Goal: Transaction & Acquisition: Purchase product/service

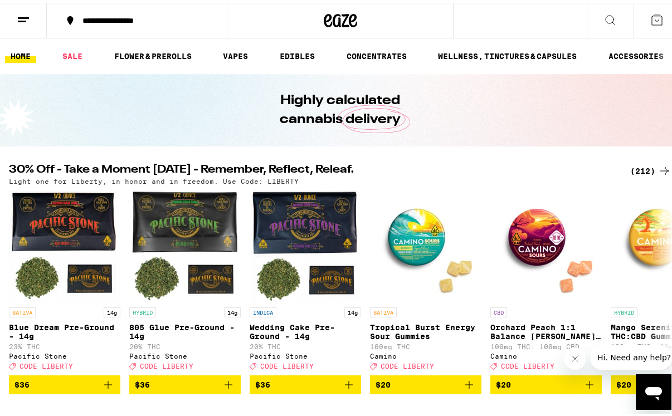
click at [650, 18] on icon at bounding box center [656, 17] width 13 height 13
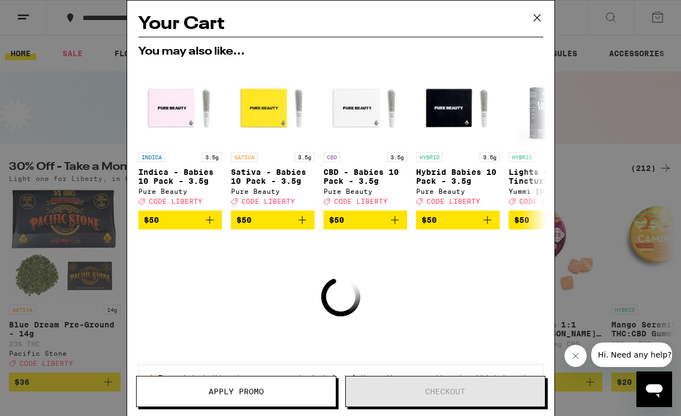
click at [540, 16] on icon at bounding box center [536, 17] width 17 height 17
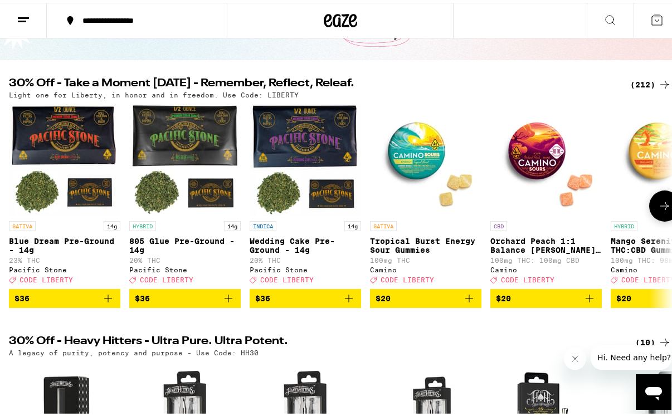
scroll to position [85, 0]
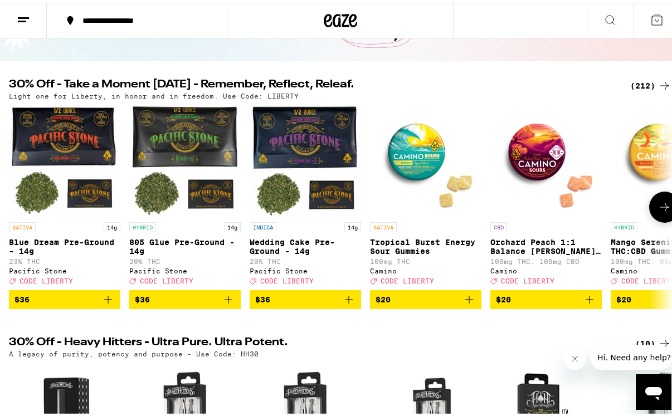
click at [468, 303] on icon "Add to bag" at bounding box center [469, 296] width 13 height 13
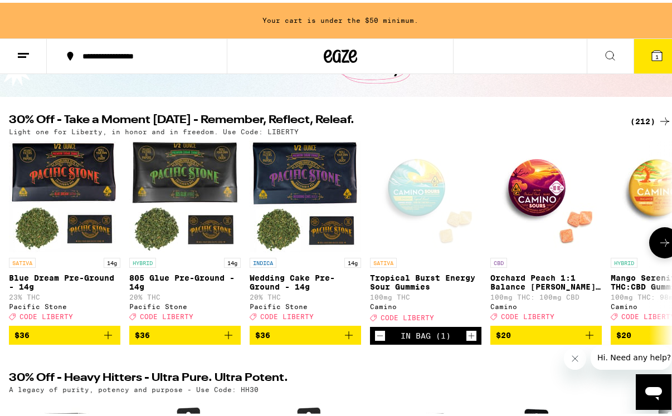
scroll to position [121, 0]
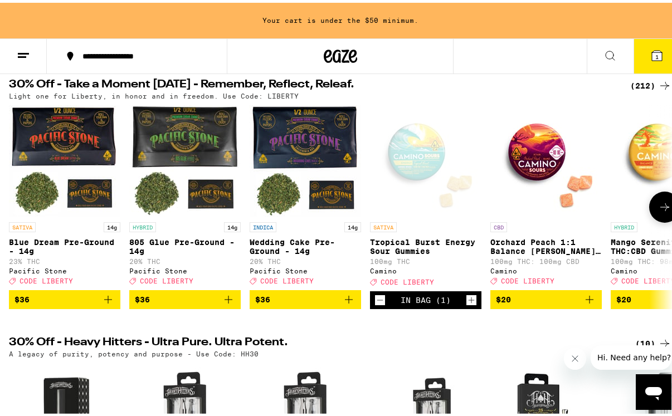
click at [649, 210] on button at bounding box center [664, 204] width 31 height 31
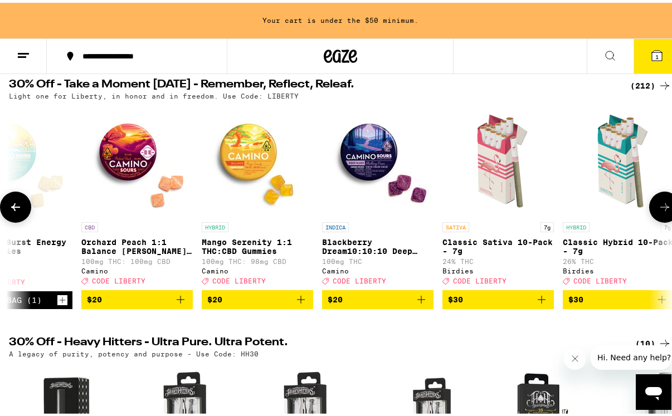
scroll to position [0, 533]
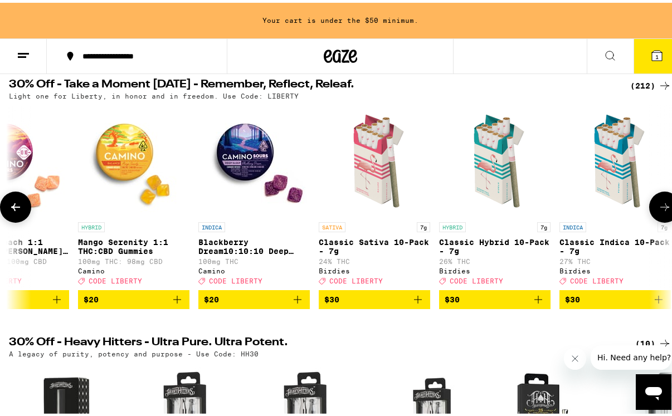
click at [419, 301] on icon "Add to bag" at bounding box center [417, 296] width 13 height 13
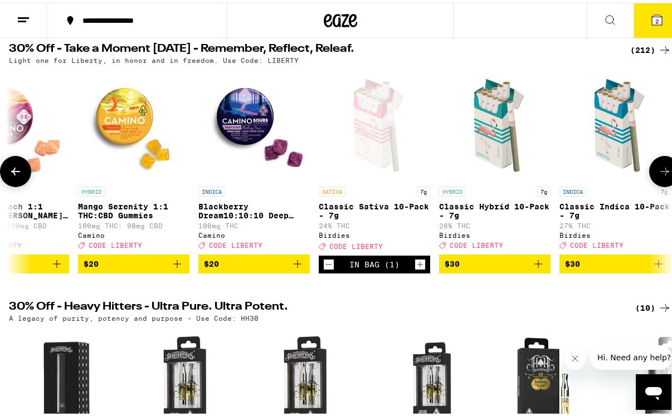
scroll to position [85, 0]
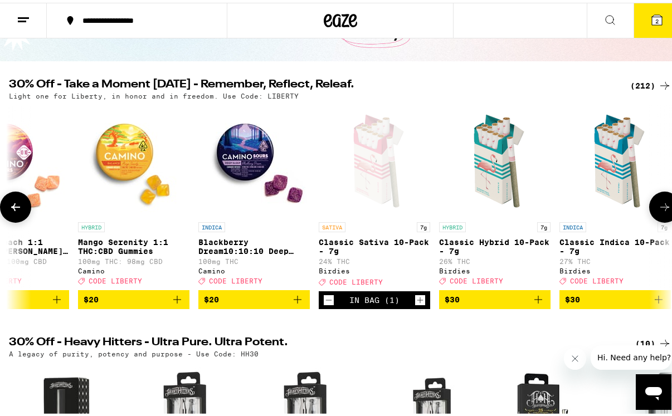
click at [658, 211] on icon at bounding box center [664, 204] width 13 height 13
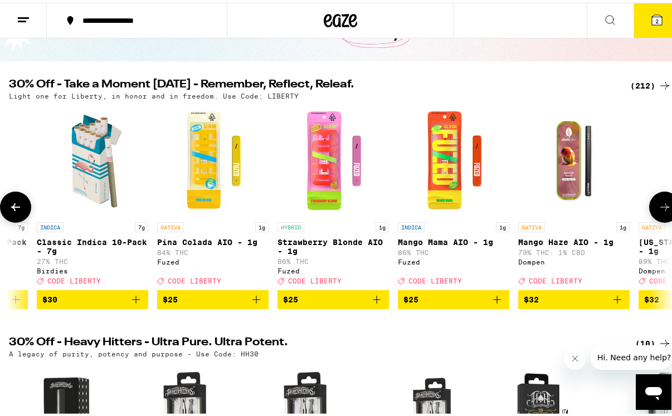
scroll to position [0, 1066]
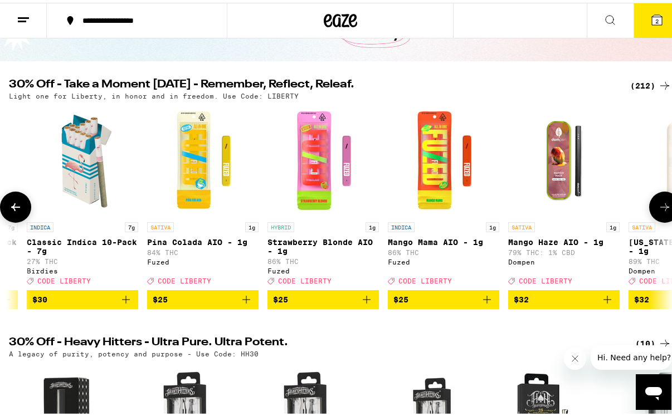
click at [658, 211] on icon at bounding box center [664, 204] width 13 height 13
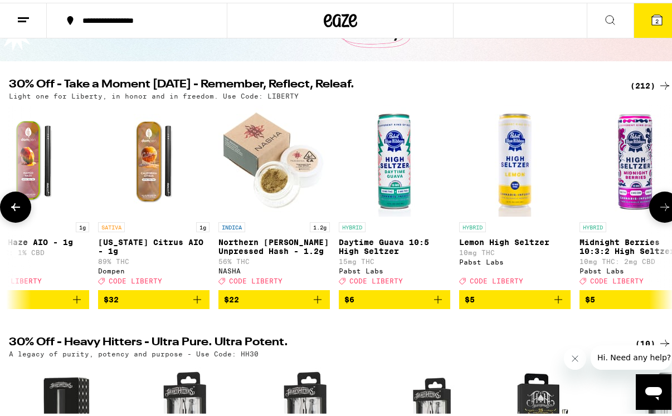
scroll to position [0, 1599]
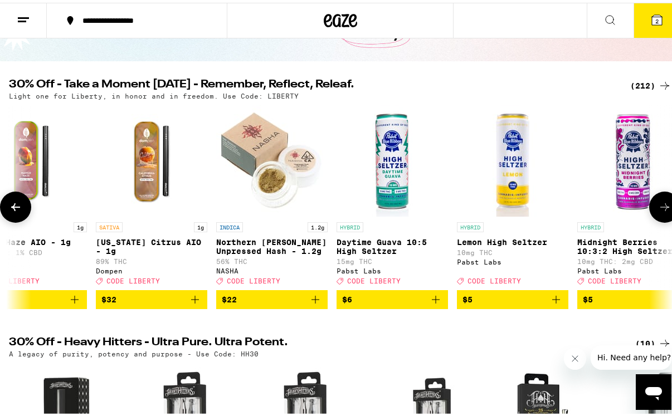
click at [658, 211] on icon at bounding box center [664, 204] width 13 height 13
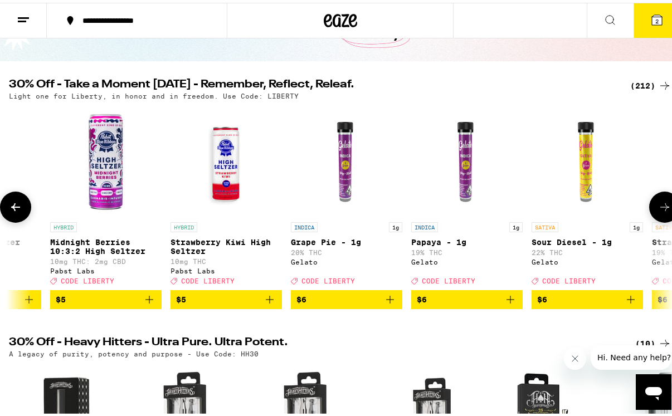
scroll to position [0, 2131]
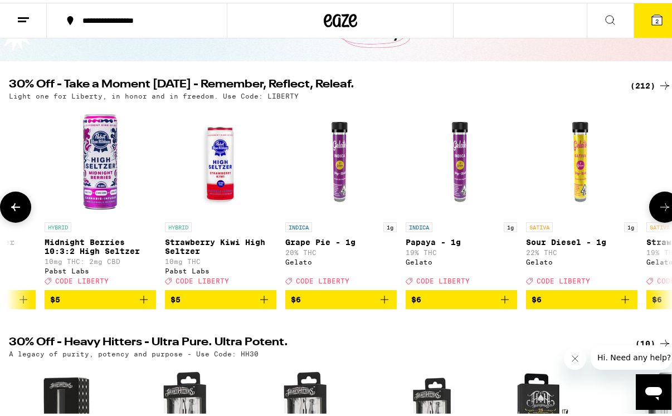
click at [20, 211] on icon at bounding box center [15, 204] width 13 height 13
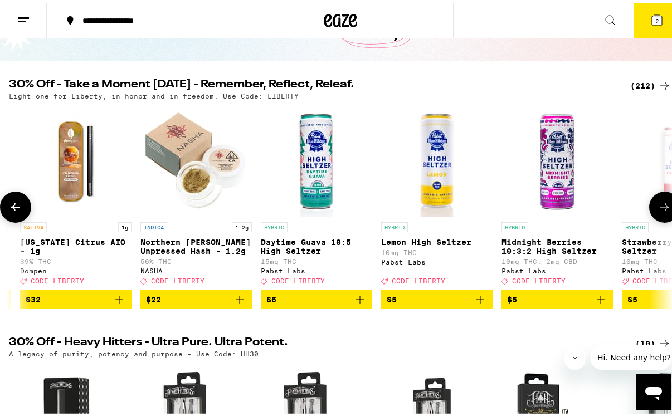
scroll to position [0, 1599]
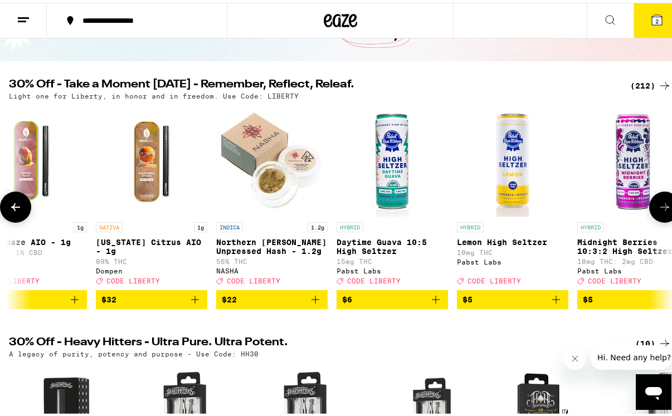
click at [658, 210] on icon at bounding box center [664, 204] width 13 height 13
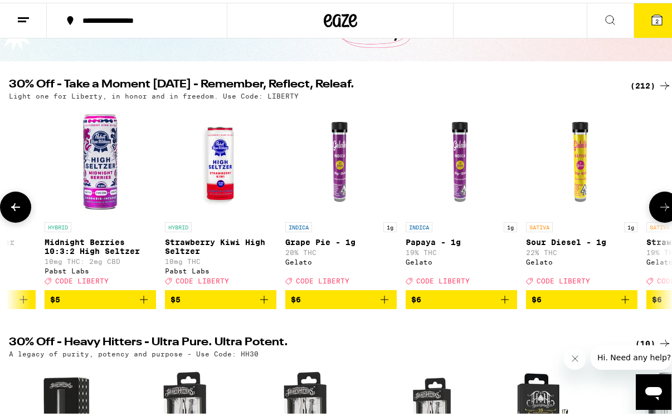
click at [658, 210] on icon at bounding box center [664, 204] width 13 height 13
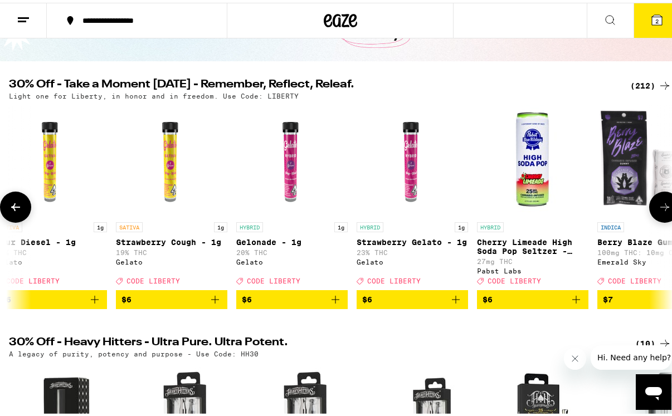
scroll to position [0, 2664]
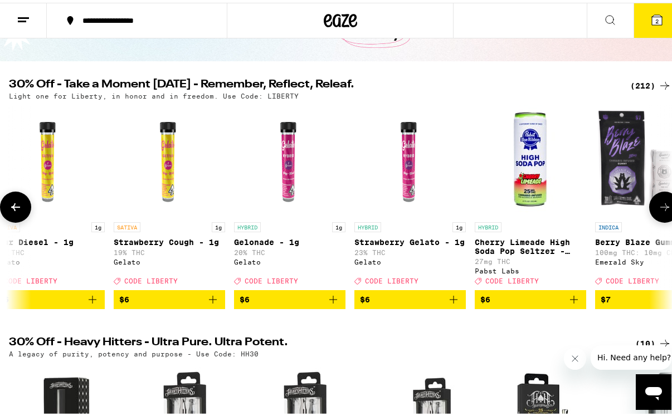
click at [658, 210] on icon at bounding box center [664, 204] width 13 height 13
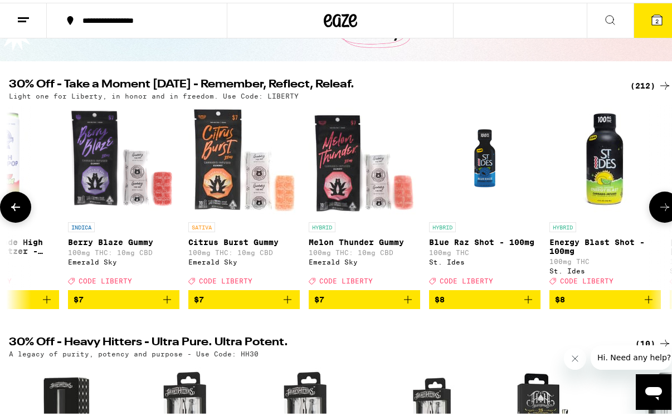
scroll to position [0, 3197]
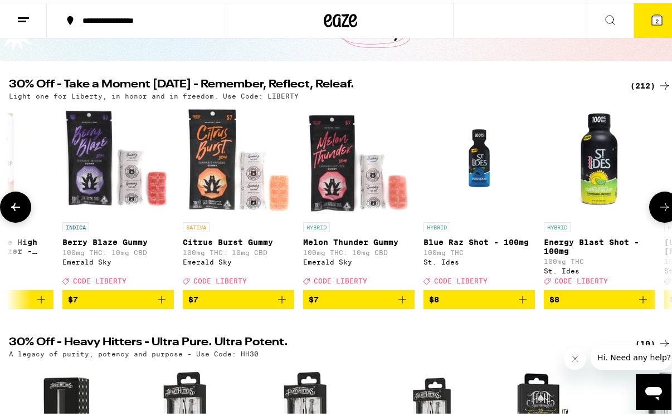
click at [658, 210] on icon at bounding box center [664, 204] width 13 height 13
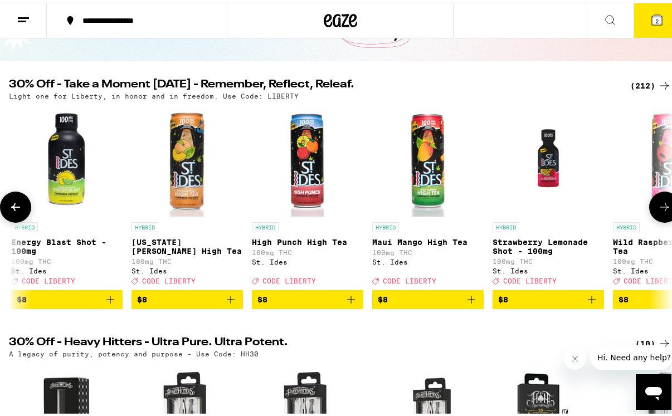
click at [658, 210] on icon at bounding box center [664, 204] width 13 height 13
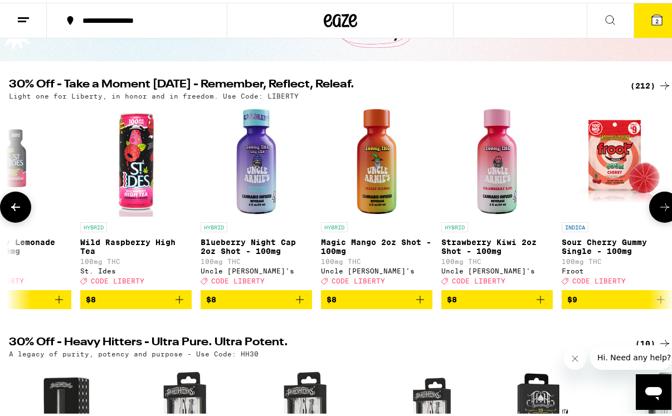
click at [658, 210] on icon at bounding box center [664, 204] width 13 height 13
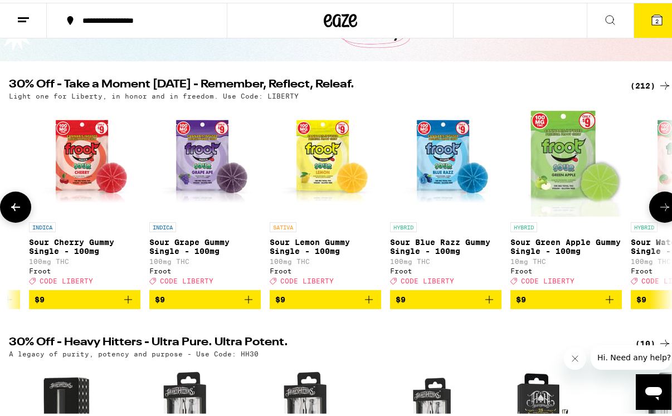
click at [658, 210] on icon at bounding box center [664, 204] width 13 height 13
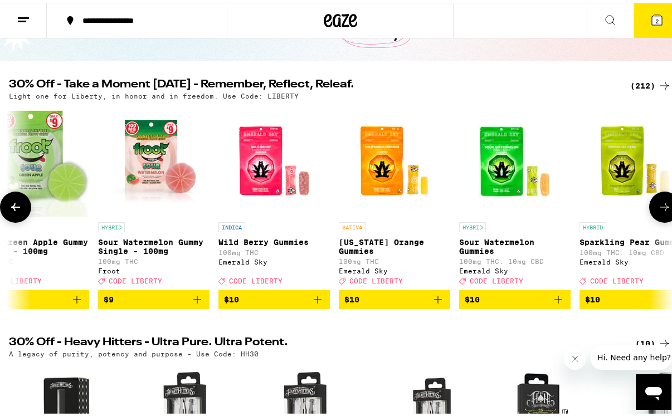
click at [658, 210] on icon at bounding box center [664, 204] width 13 height 13
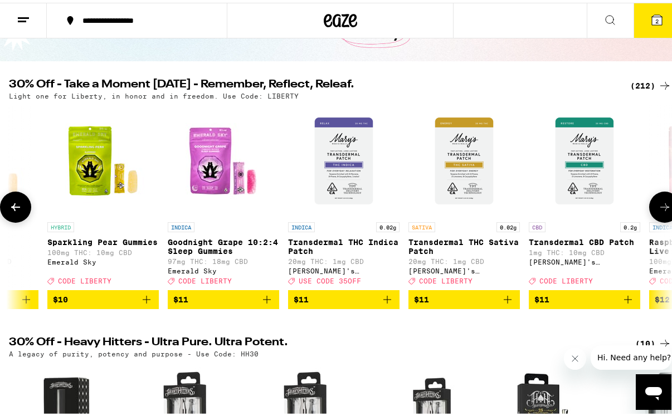
scroll to position [0, 5861]
click at [658, 210] on icon at bounding box center [664, 204] width 13 height 13
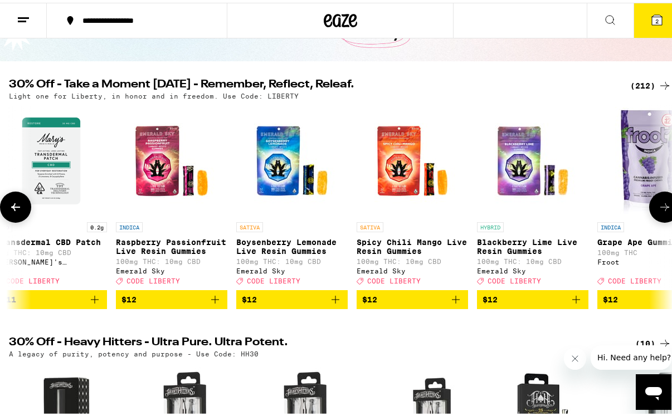
click at [658, 210] on icon at bounding box center [664, 204] width 13 height 13
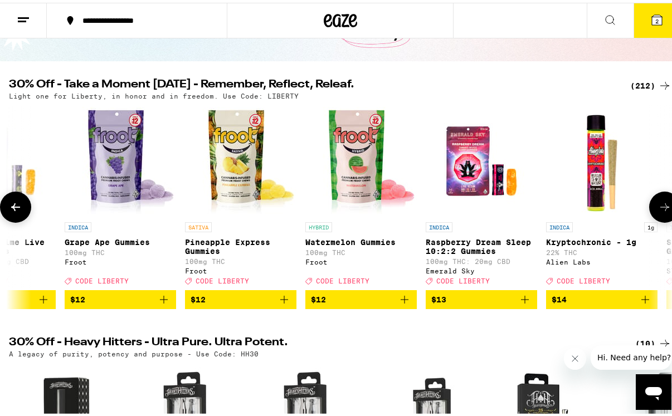
click at [658, 210] on icon at bounding box center [664, 204] width 13 height 13
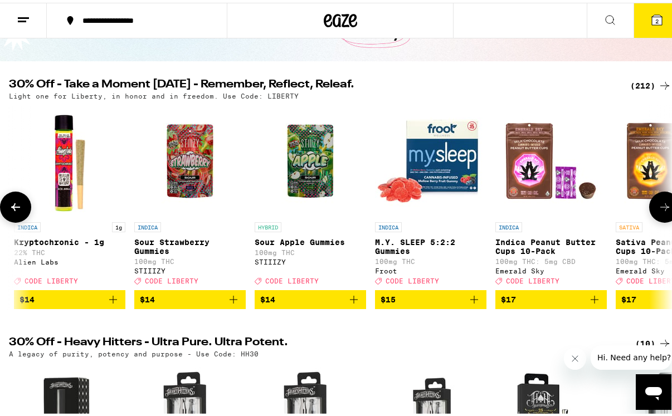
scroll to position [0, 7460]
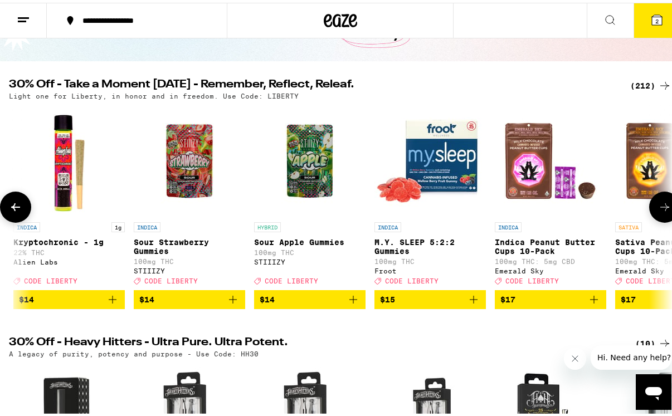
click at [658, 210] on icon at bounding box center [664, 204] width 13 height 13
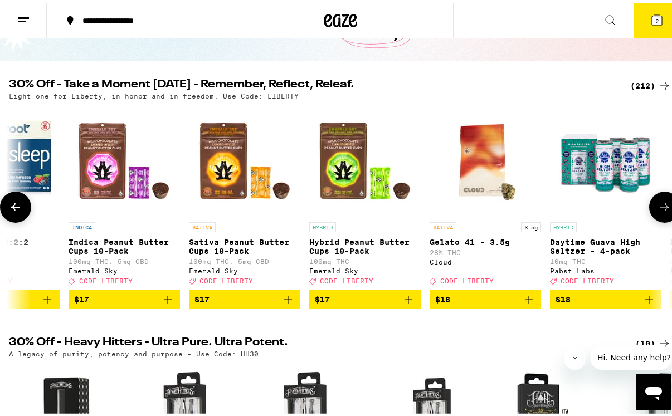
scroll to position [0, 7993]
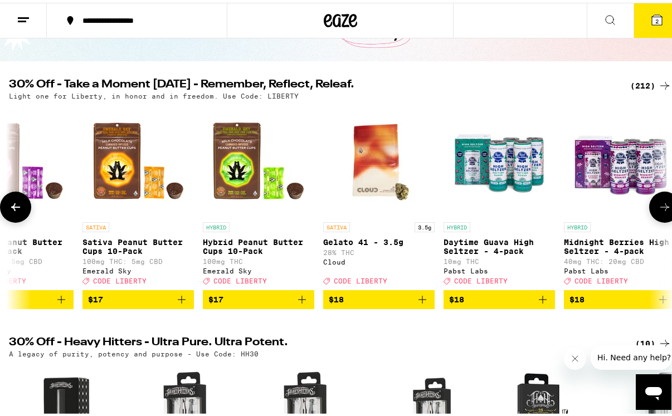
click at [422, 303] on icon "Add to bag" at bounding box center [422, 296] width 13 height 13
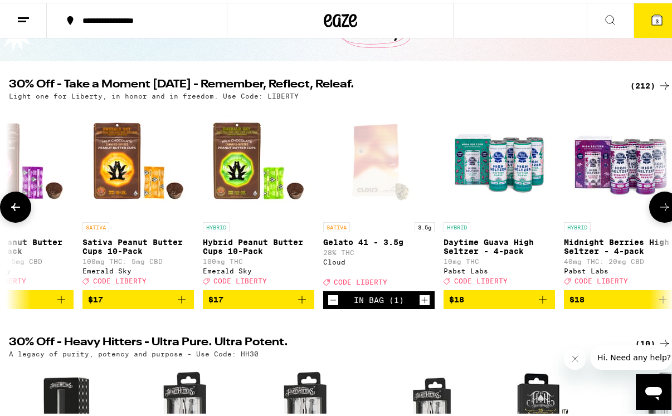
click at [658, 210] on icon at bounding box center [664, 204] width 13 height 13
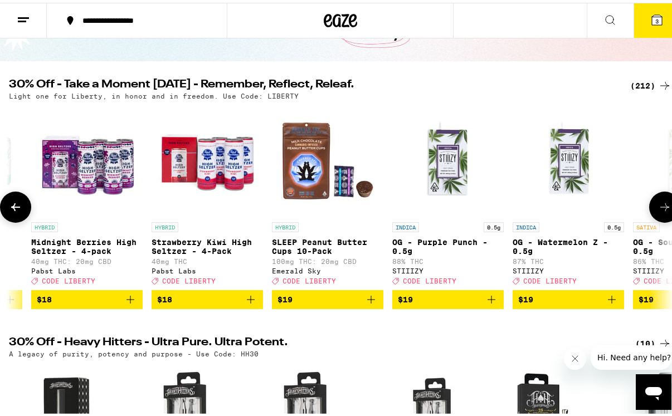
click at [658, 210] on icon at bounding box center [664, 204] width 13 height 13
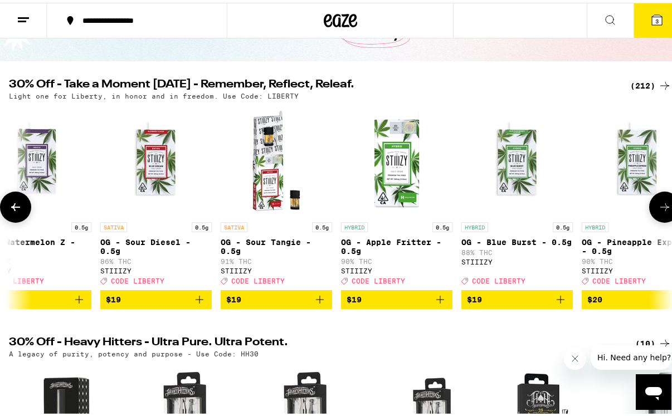
click at [658, 210] on icon at bounding box center [664, 204] width 13 height 13
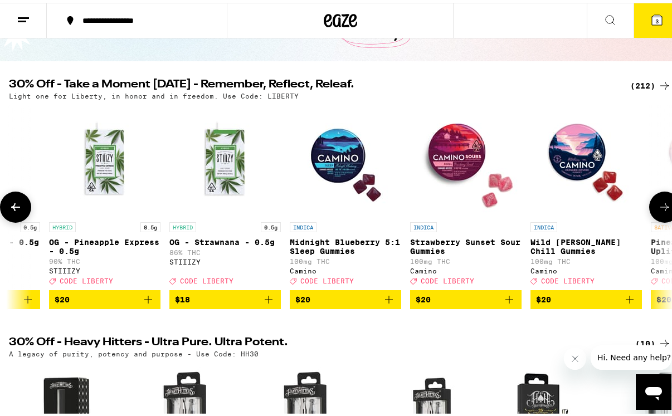
click at [658, 210] on icon at bounding box center [664, 204] width 13 height 13
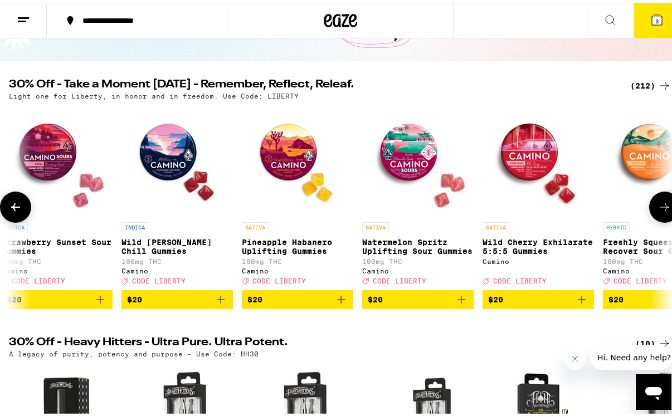
scroll to position [0, 10124]
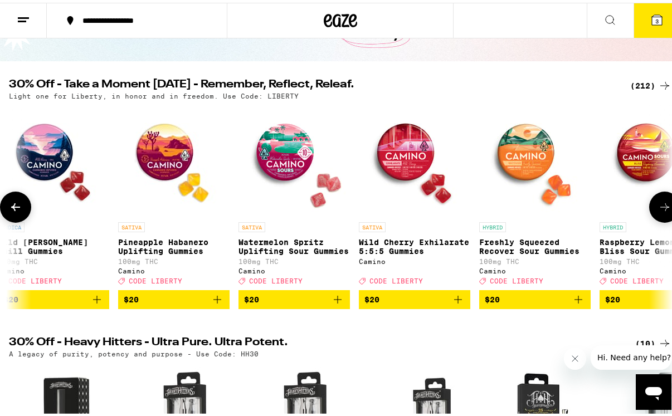
click at [658, 210] on icon at bounding box center [664, 204] width 13 height 13
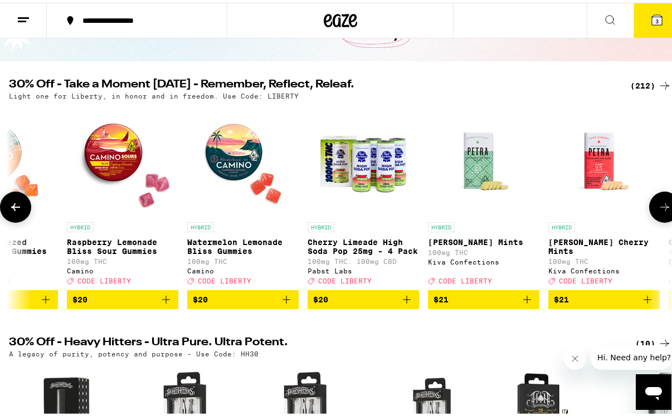
click at [658, 210] on icon at bounding box center [664, 204] width 13 height 13
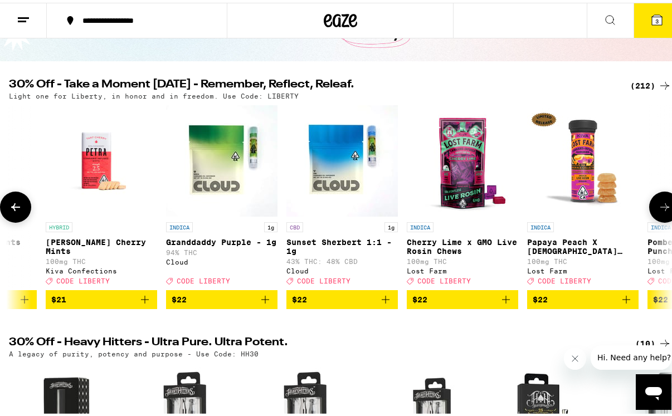
scroll to position [0, 11190]
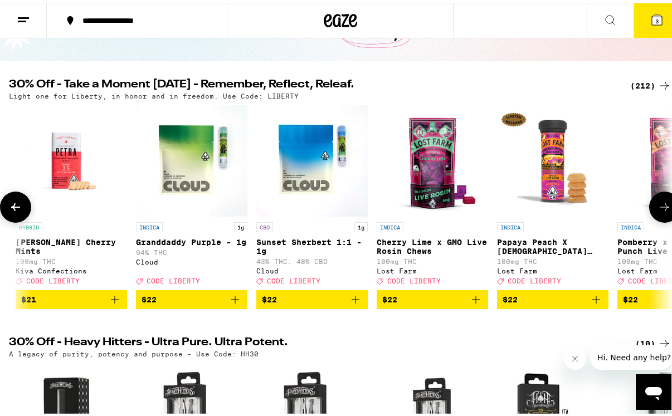
click at [16, 208] on icon at bounding box center [15, 204] width 13 height 13
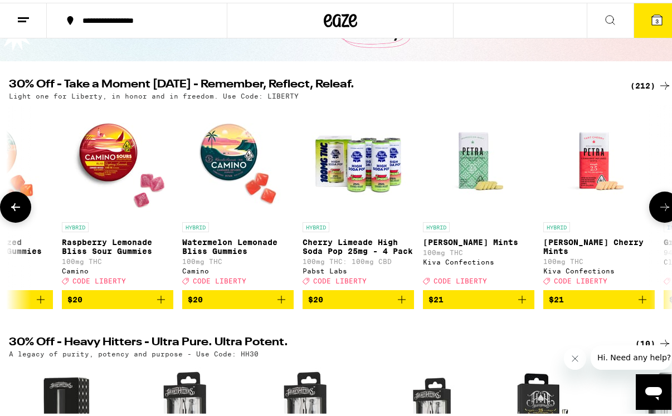
scroll to position [0, 10657]
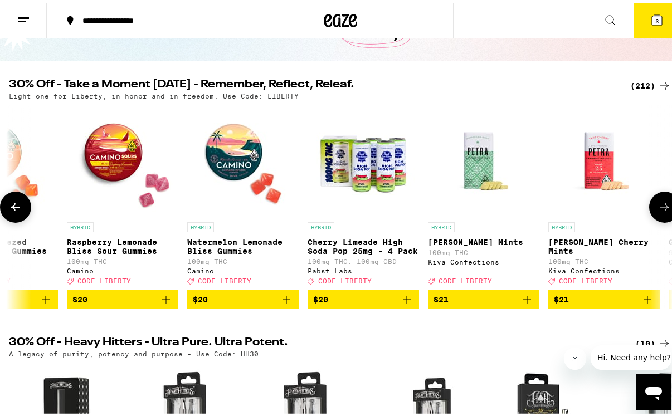
click at [525, 304] on icon "Add to bag" at bounding box center [527, 296] width 13 height 13
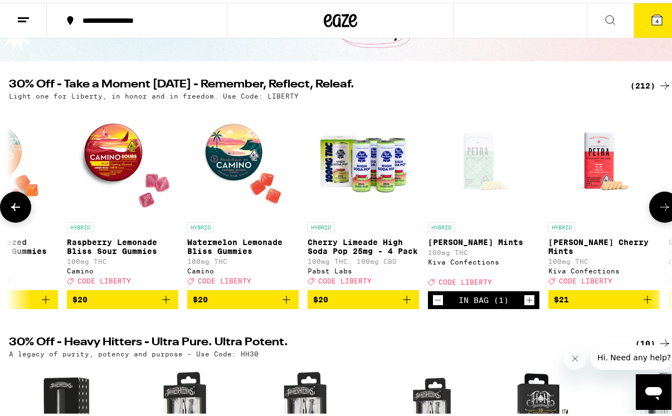
click at [658, 211] on icon at bounding box center [664, 204] width 13 height 13
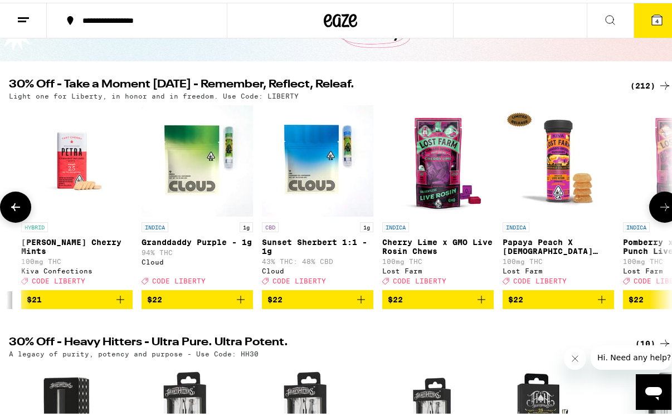
scroll to position [0, 11190]
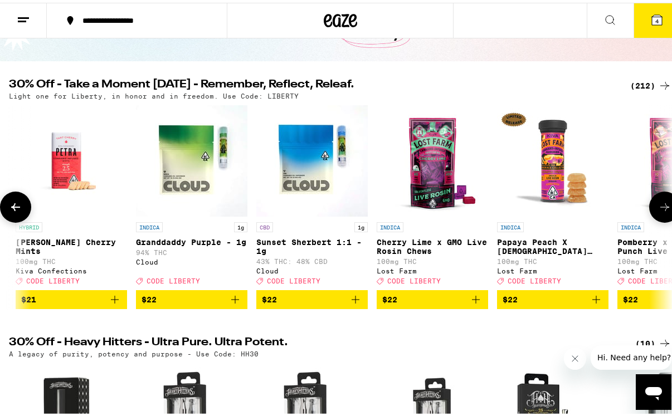
click at [658, 211] on icon at bounding box center [664, 204] width 13 height 13
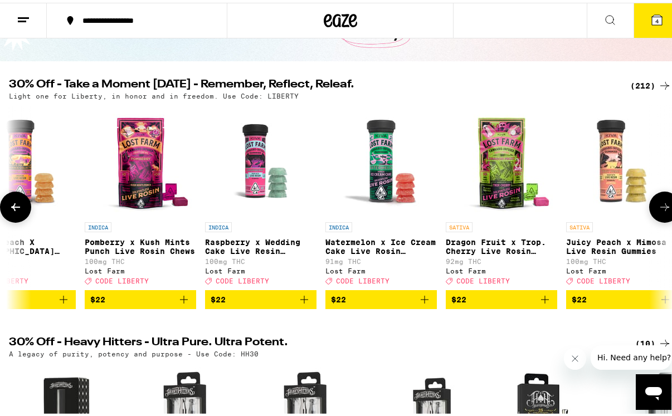
click at [658, 211] on icon at bounding box center [664, 204] width 13 height 13
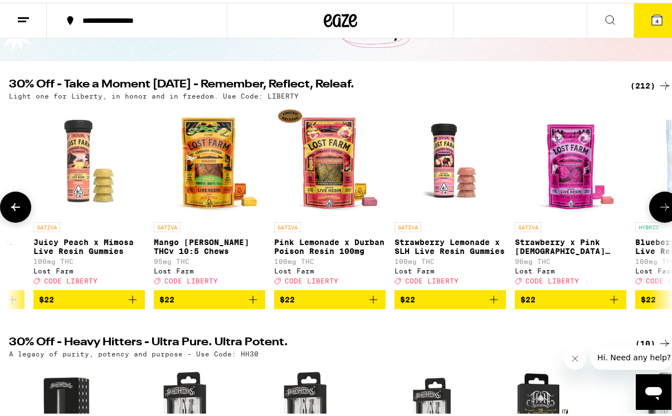
click at [658, 211] on icon at bounding box center [664, 204] width 13 height 13
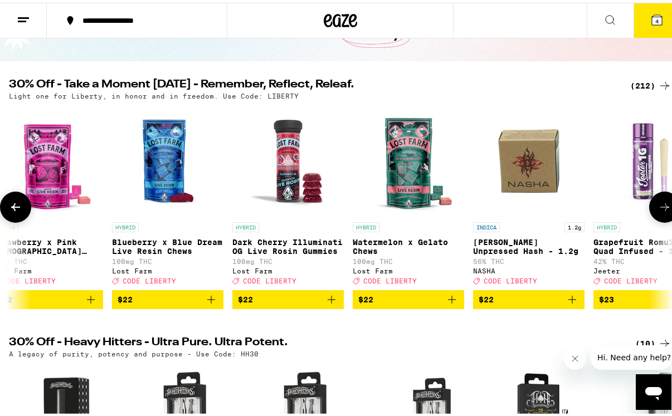
scroll to position [0, 12788]
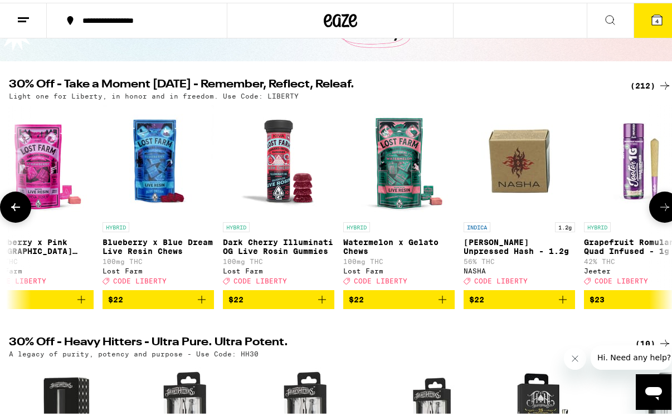
click at [17, 211] on icon at bounding box center [15, 204] width 13 height 13
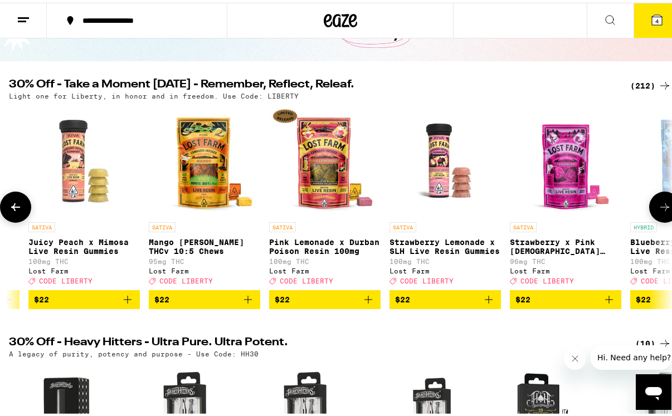
scroll to position [0, 12255]
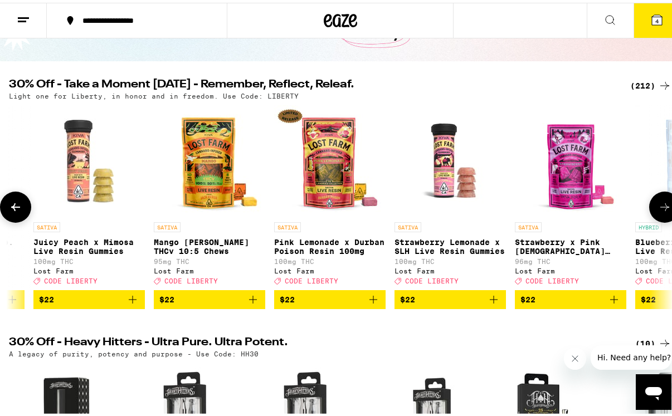
click at [658, 211] on icon at bounding box center [664, 204] width 13 height 13
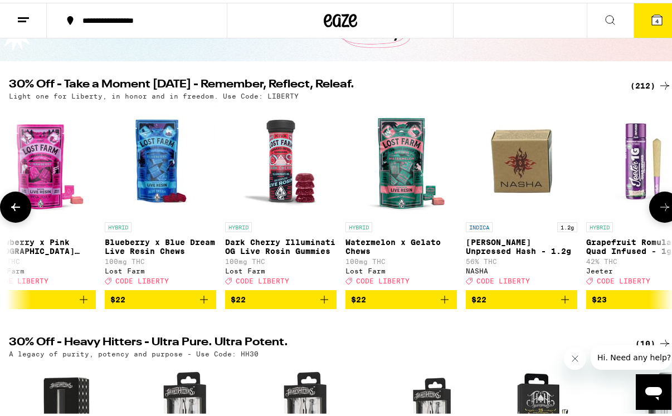
scroll to position [0, 12788]
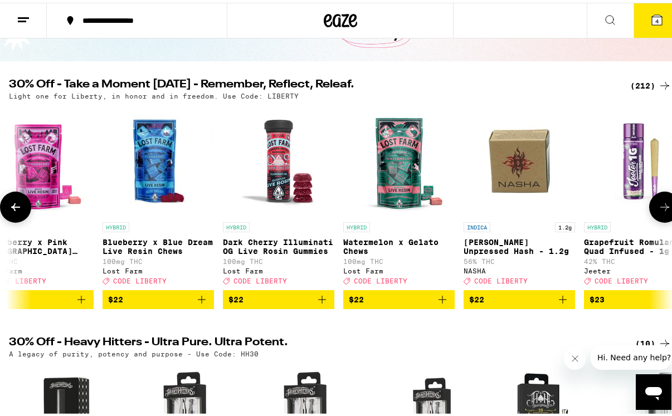
click at [442, 301] on icon "Add to bag" at bounding box center [443, 297] width 8 height 8
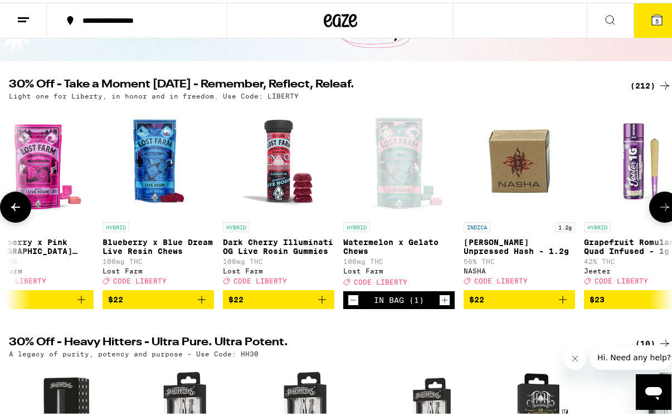
click at [658, 204] on icon at bounding box center [664, 204] width 13 height 13
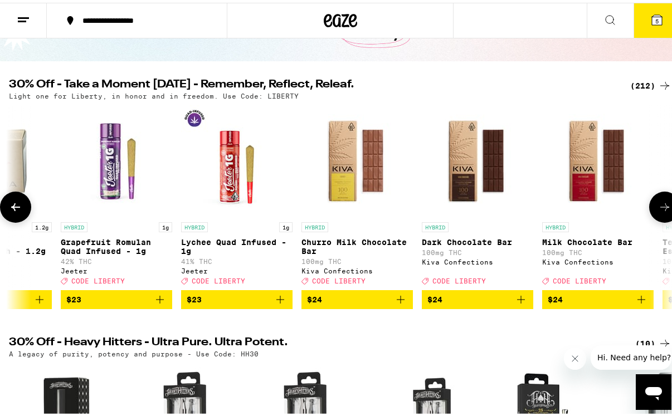
scroll to position [0, 13321]
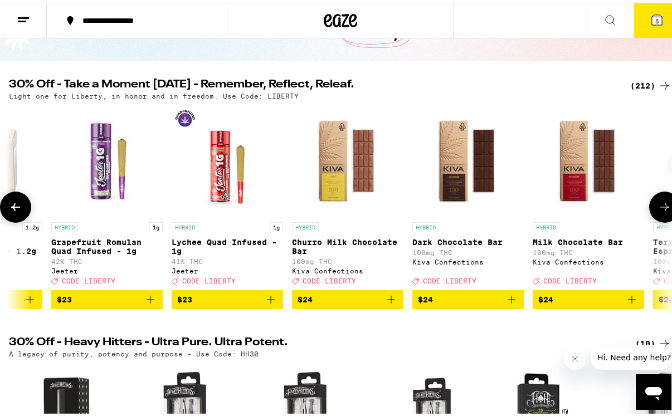
click at [660, 208] on icon at bounding box center [664, 205] width 9 height 8
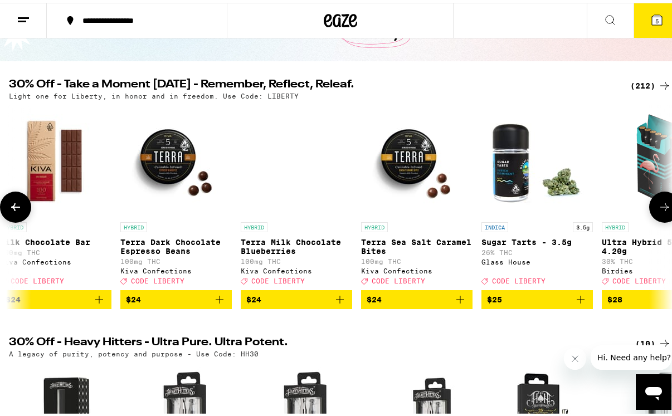
click at [660, 208] on icon at bounding box center [664, 205] width 9 height 8
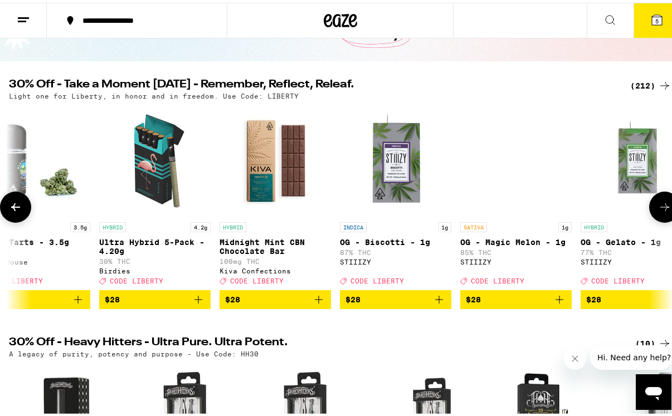
scroll to position [0, 14387]
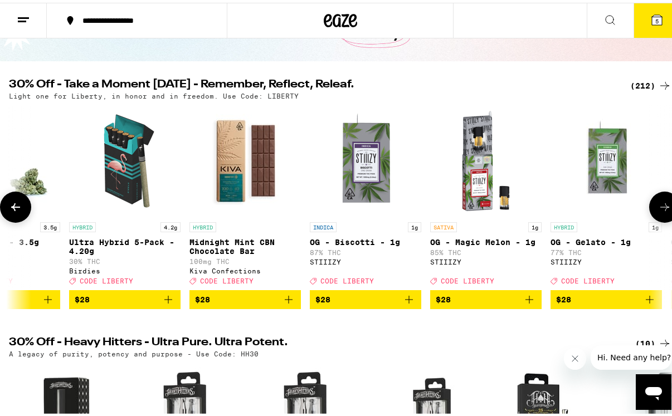
click at [20, 206] on icon at bounding box center [15, 204] width 13 height 13
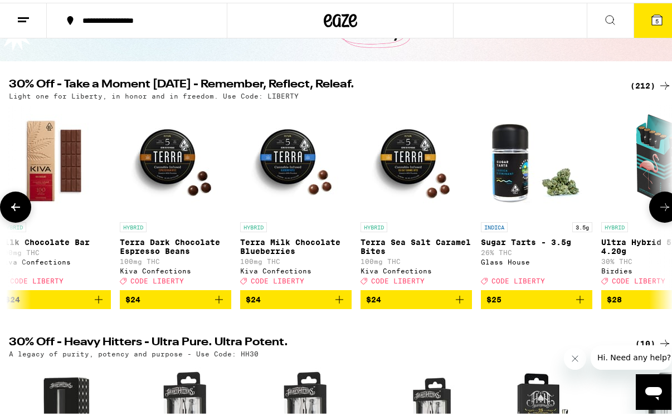
scroll to position [0, 13854]
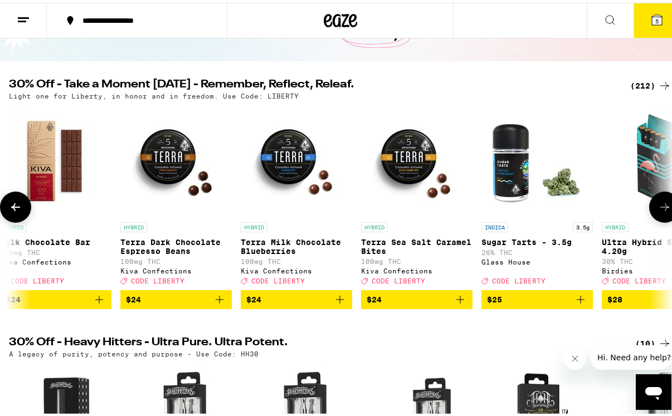
click at [658, 211] on icon at bounding box center [664, 204] width 13 height 13
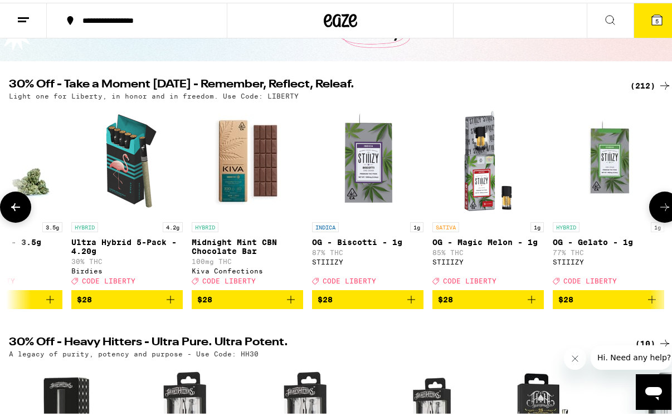
scroll to position [0, 14387]
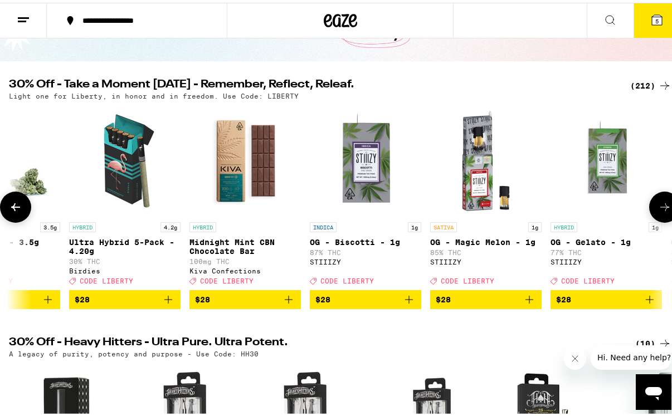
click at [658, 211] on icon at bounding box center [664, 204] width 13 height 13
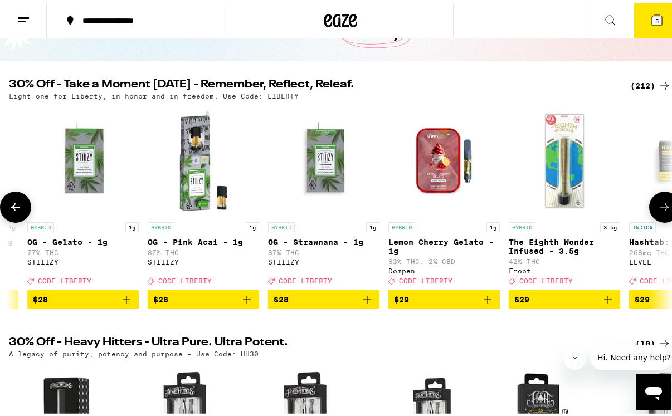
scroll to position [0, 14920]
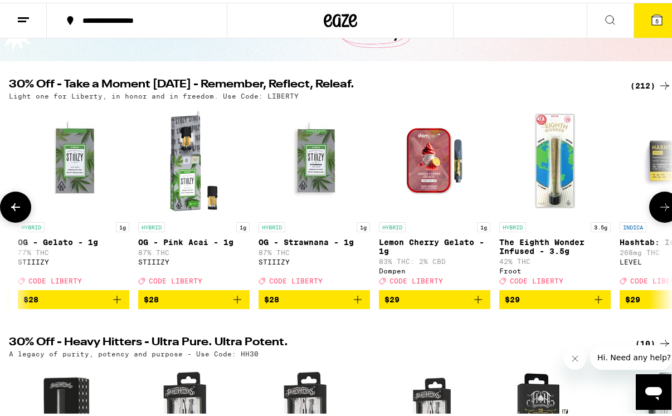
click at [658, 211] on icon at bounding box center [664, 204] width 13 height 13
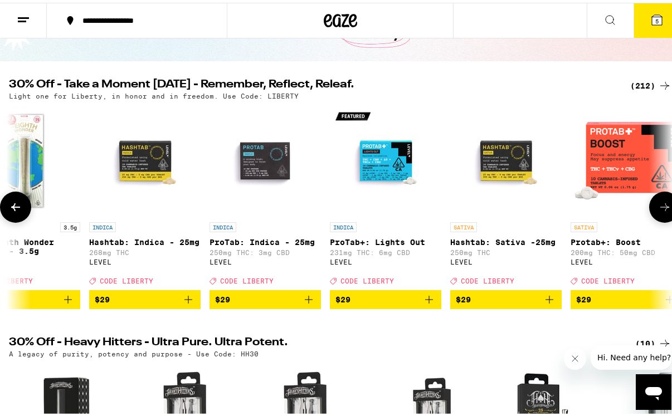
scroll to position [0, 15453]
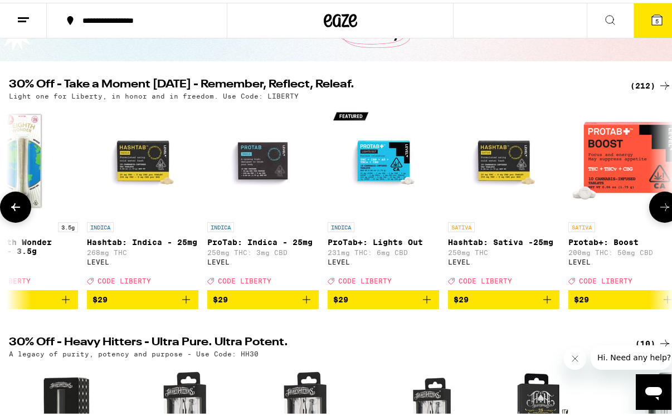
click at [658, 211] on icon at bounding box center [664, 204] width 13 height 13
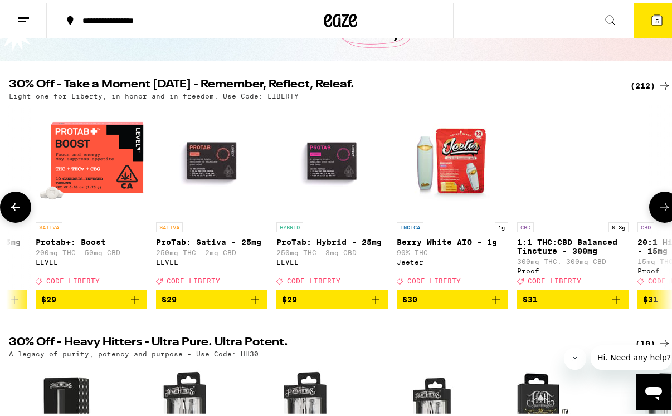
click at [658, 211] on icon at bounding box center [664, 204] width 13 height 13
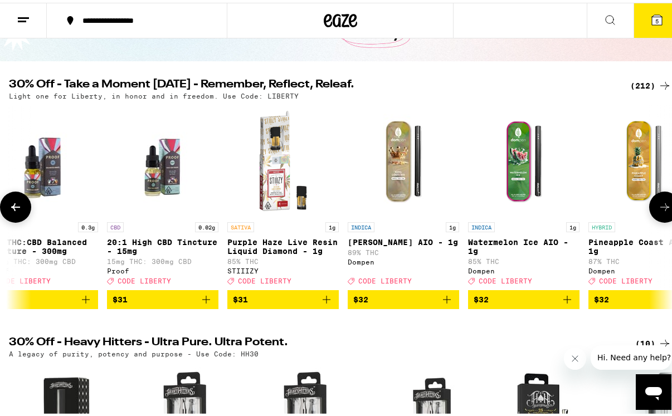
scroll to position [0, 16518]
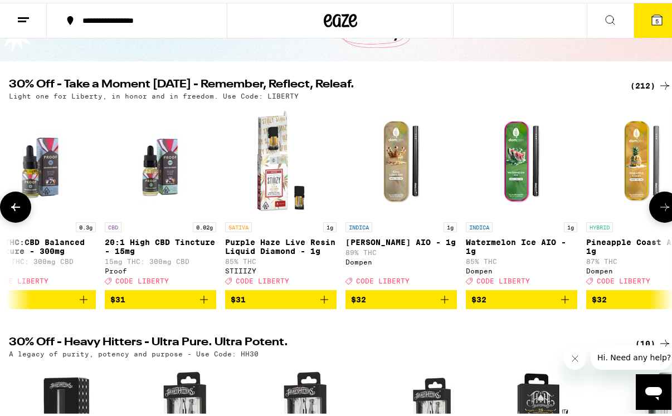
click at [658, 211] on icon at bounding box center [664, 204] width 13 height 13
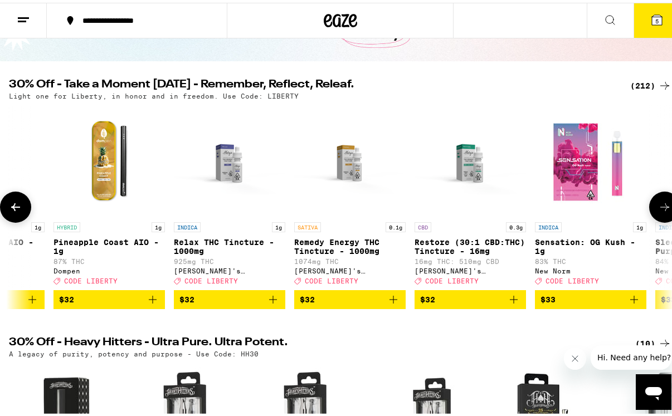
click at [658, 211] on icon at bounding box center [664, 204] width 13 height 13
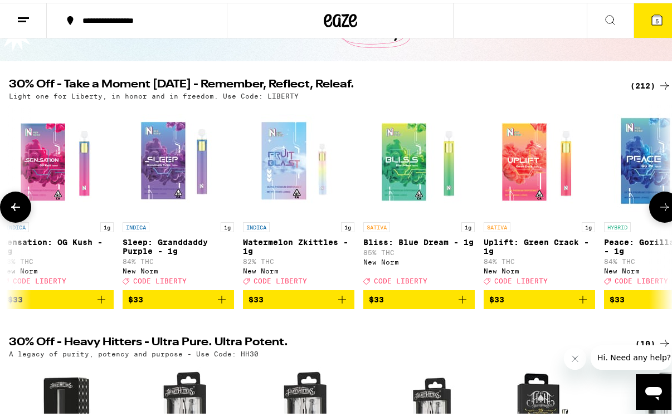
click at [658, 211] on icon at bounding box center [664, 204] width 13 height 13
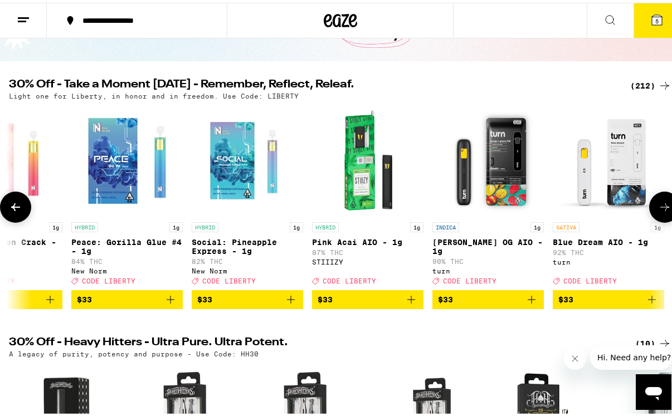
click at [658, 211] on icon at bounding box center [664, 204] width 13 height 13
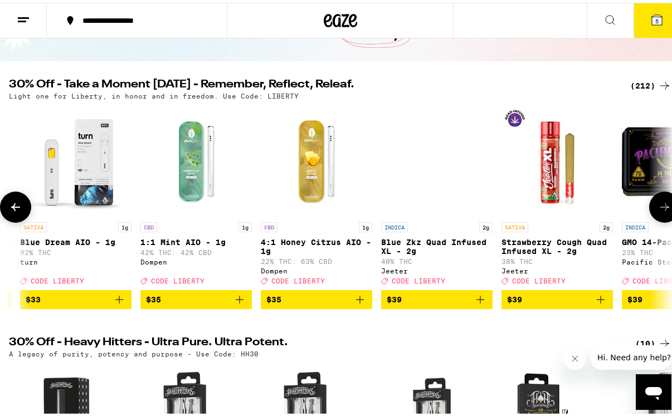
click at [658, 211] on icon at bounding box center [664, 204] width 13 height 13
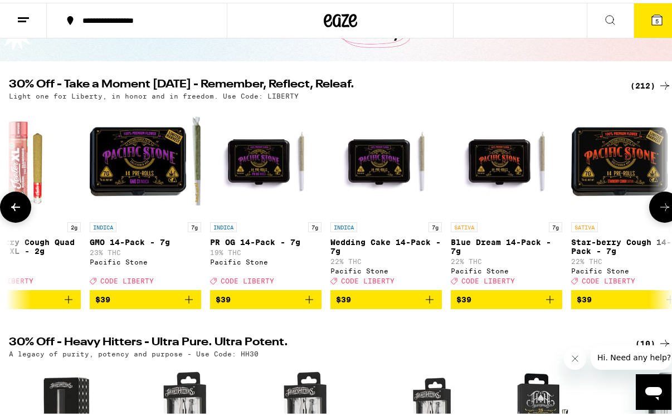
scroll to position [0, 19183]
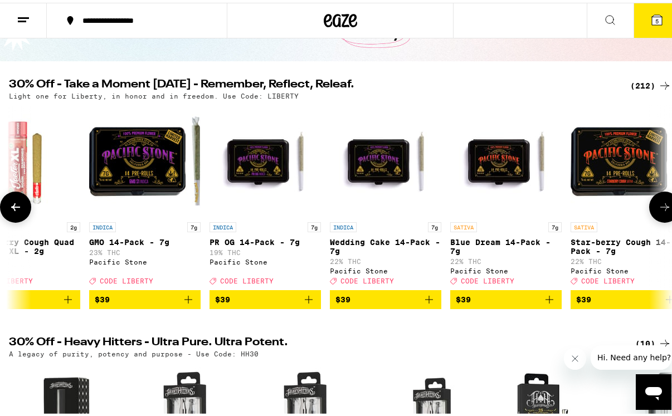
click at [550, 300] on icon "Add to bag" at bounding box center [549, 296] width 13 height 13
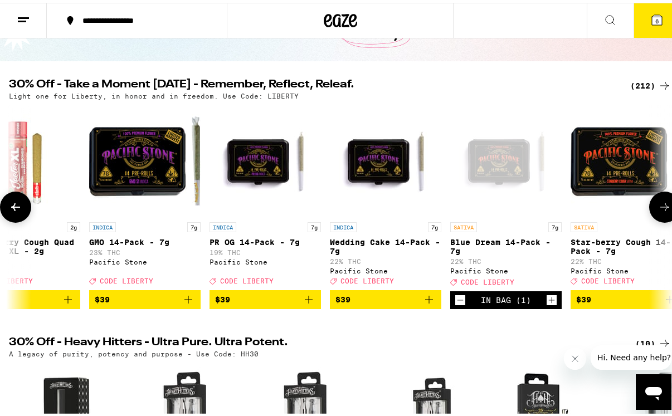
click at [658, 209] on icon at bounding box center [664, 204] width 13 height 13
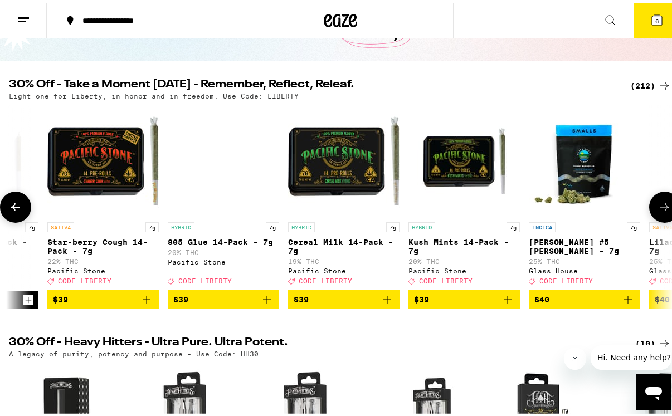
scroll to position [0, 19715]
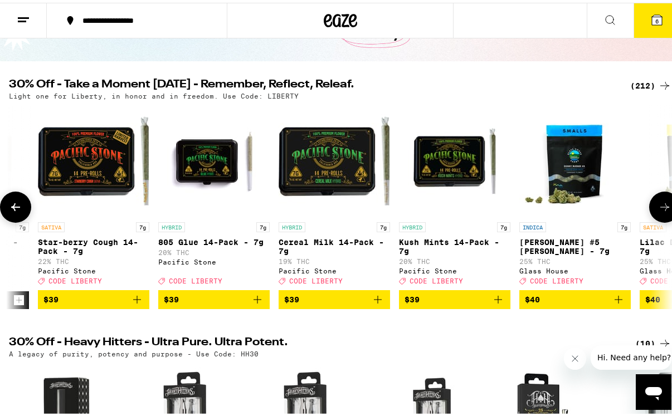
click at [660, 208] on icon at bounding box center [664, 205] width 9 height 8
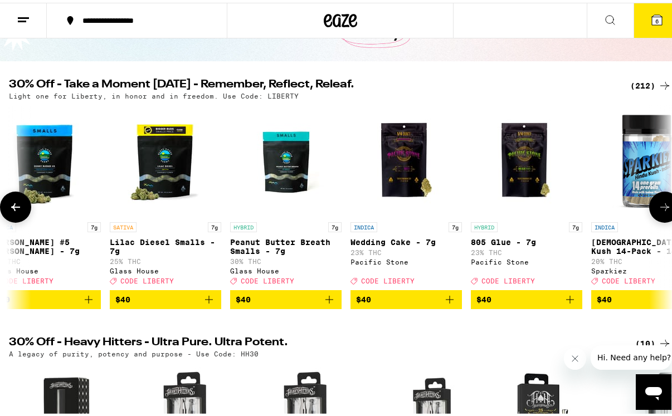
scroll to position [0, 20248]
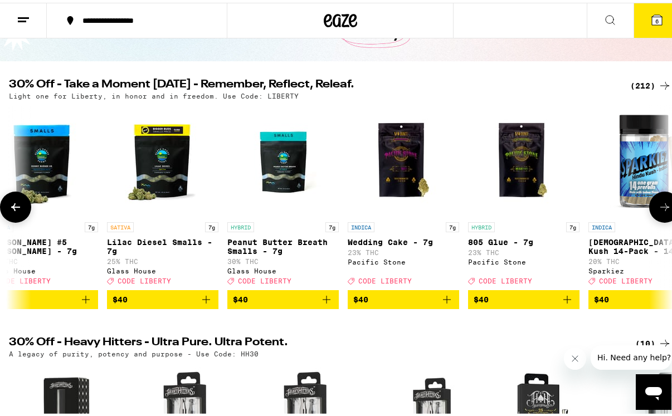
click at [207, 304] on icon "Add to bag" at bounding box center [206, 296] width 13 height 13
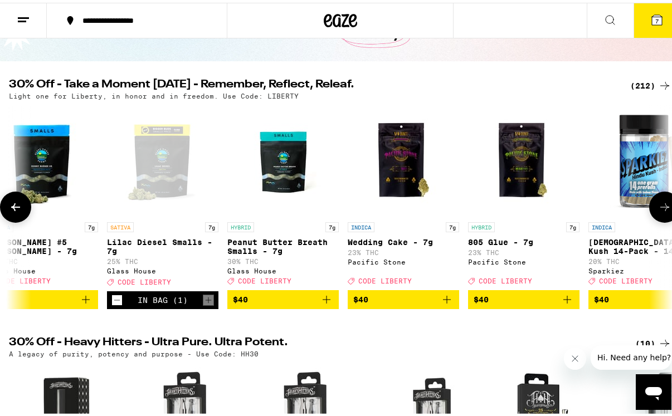
click at [567, 301] on icon "Add to bag" at bounding box center [568, 297] width 8 height 8
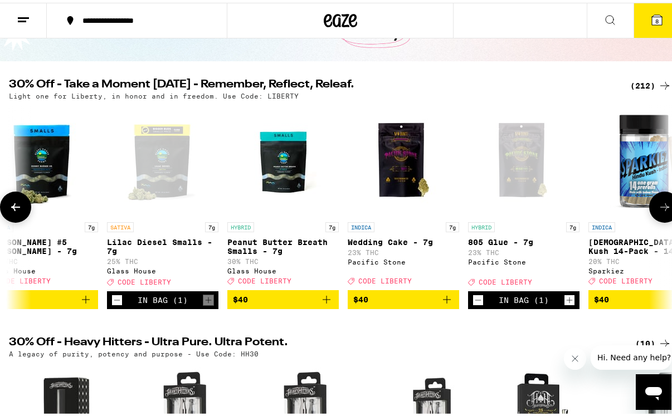
click at [658, 210] on icon at bounding box center [664, 204] width 13 height 13
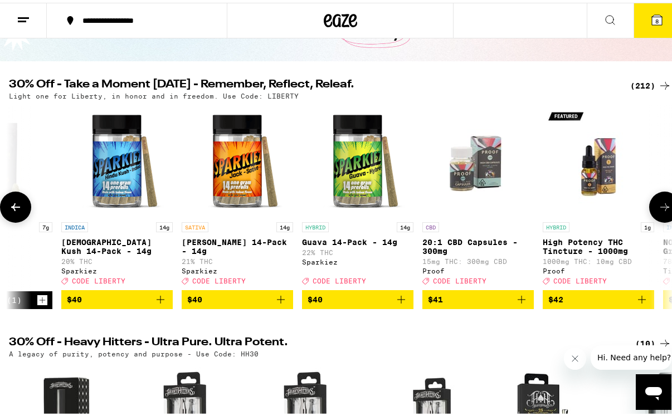
scroll to position [0, 20781]
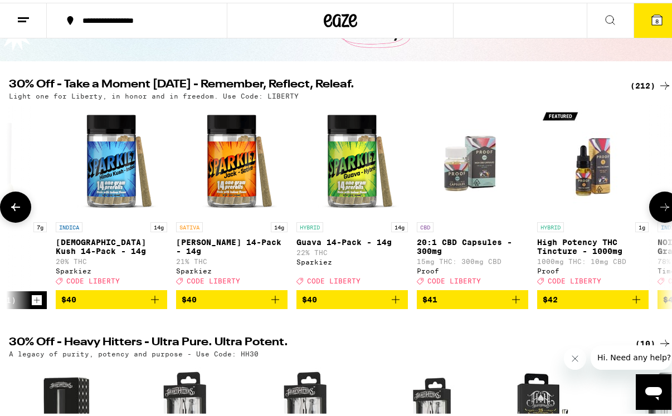
click at [392, 302] on icon "Add to bag" at bounding box center [395, 296] width 13 height 13
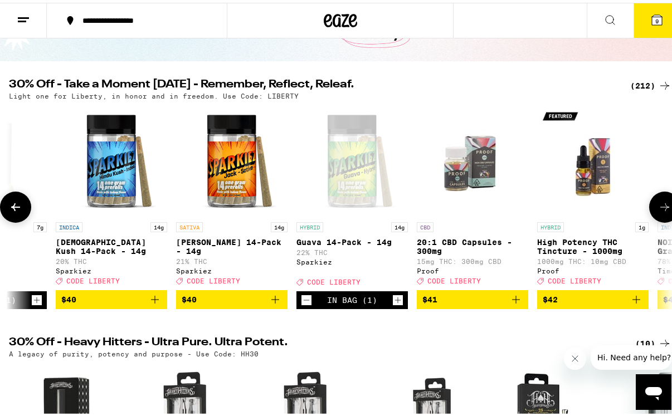
click at [658, 210] on icon at bounding box center [664, 204] width 13 height 13
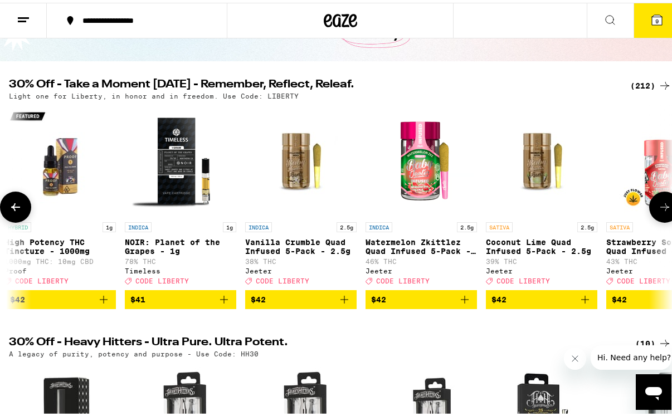
click at [658, 210] on icon at bounding box center [664, 204] width 13 height 13
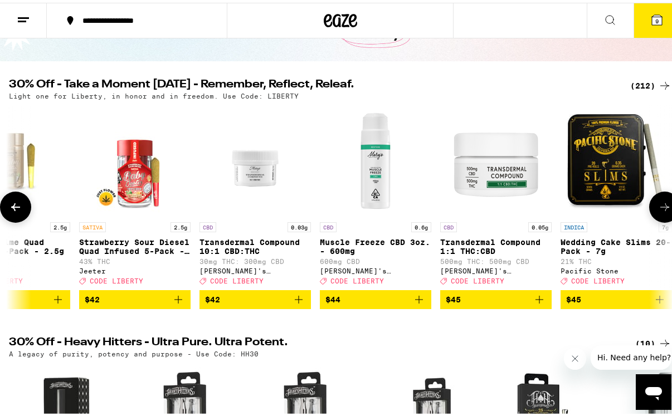
scroll to position [0, 21847]
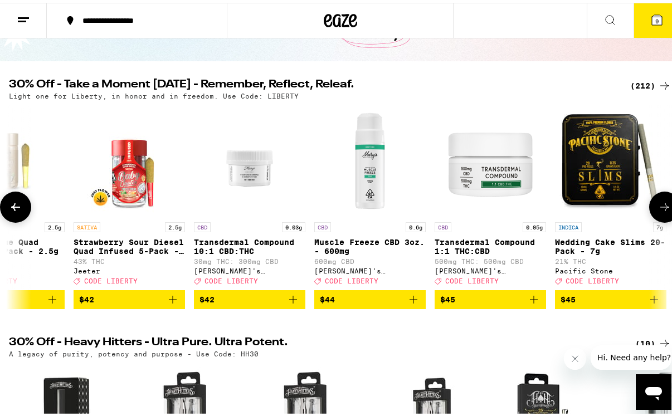
click at [658, 210] on icon at bounding box center [664, 204] width 13 height 13
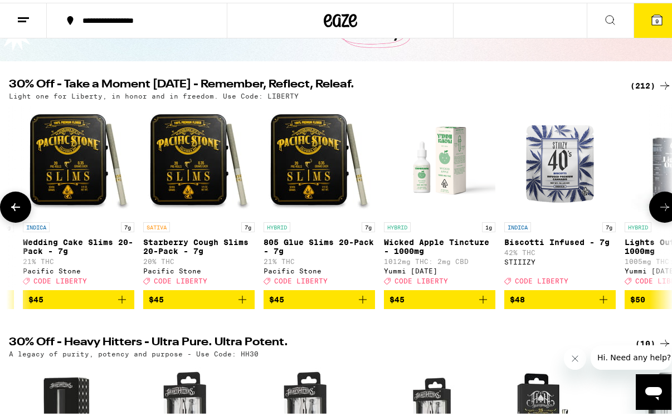
scroll to position [0, 22380]
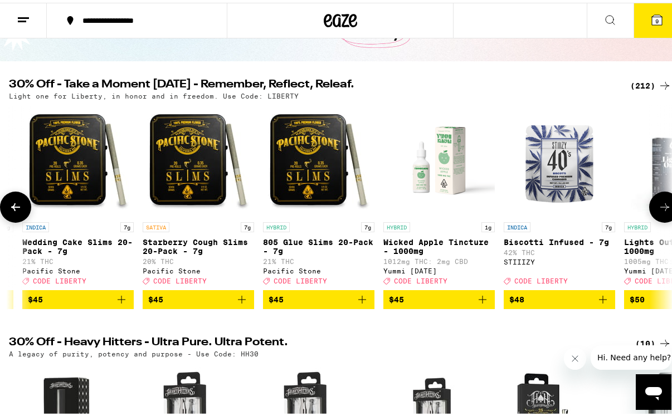
click at [658, 210] on icon at bounding box center [664, 204] width 13 height 13
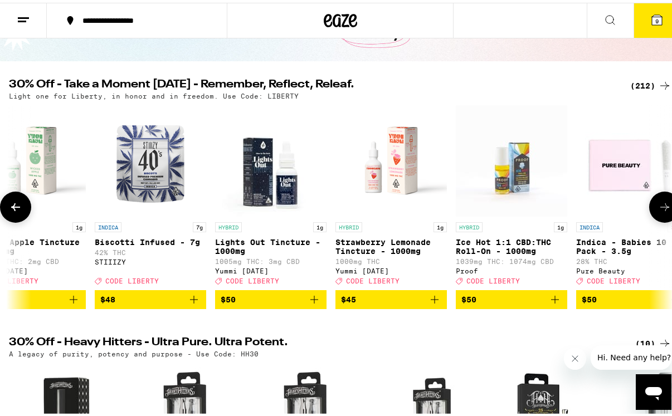
scroll to position [0, 22912]
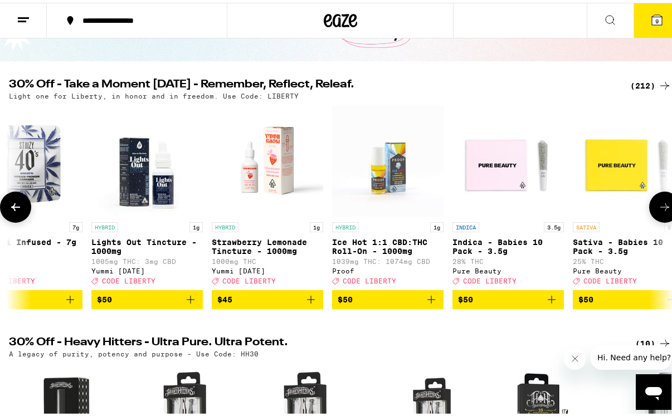
click at [658, 210] on icon at bounding box center [664, 204] width 13 height 13
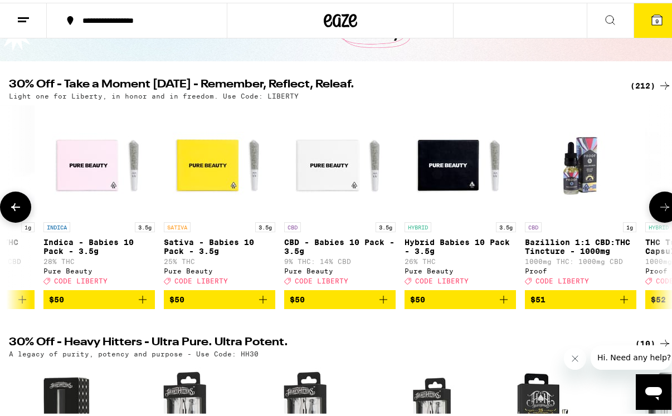
scroll to position [0, 23445]
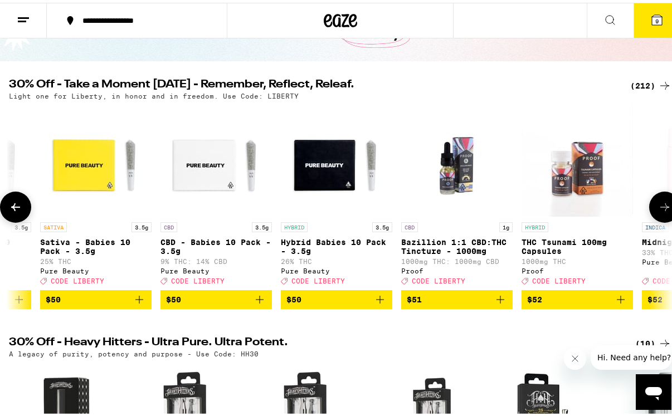
click at [658, 210] on icon at bounding box center [664, 204] width 13 height 13
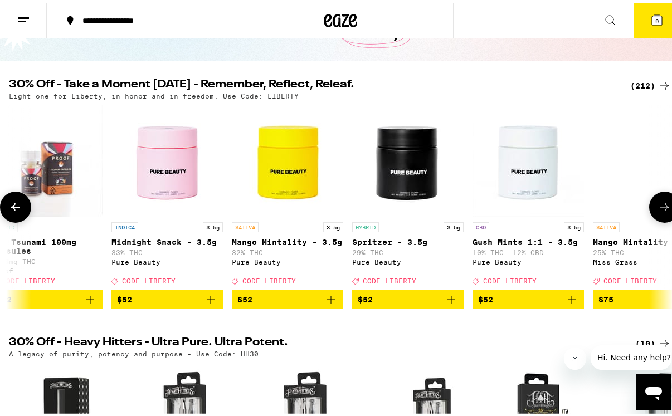
scroll to position [0, 23978]
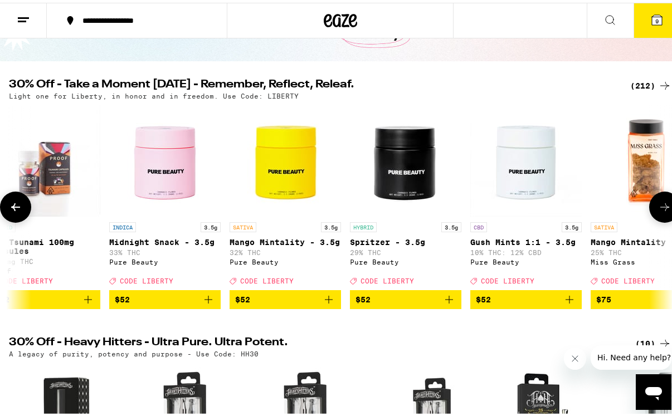
click at [658, 210] on icon at bounding box center [664, 204] width 13 height 13
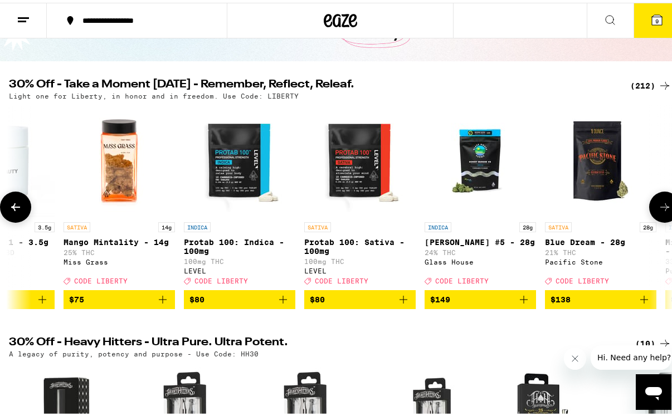
scroll to position [0, 24511]
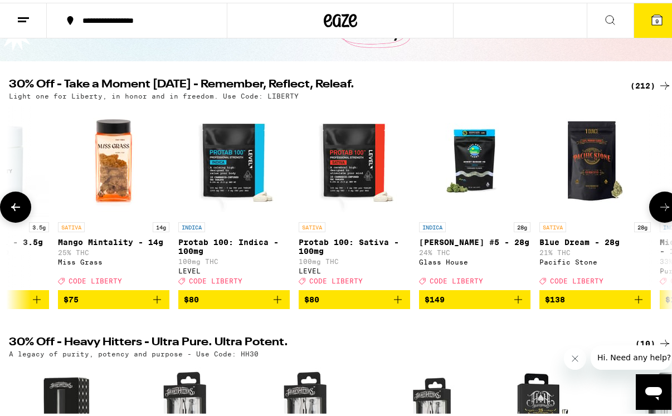
click at [158, 304] on icon "Add to bag" at bounding box center [156, 296] width 13 height 13
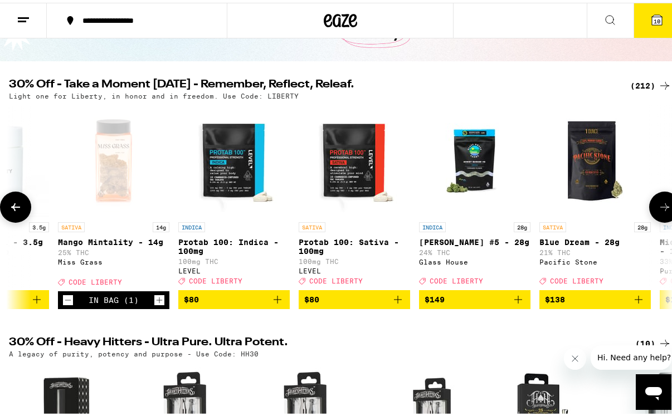
click at [658, 211] on icon at bounding box center [664, 204] width 13 height 13
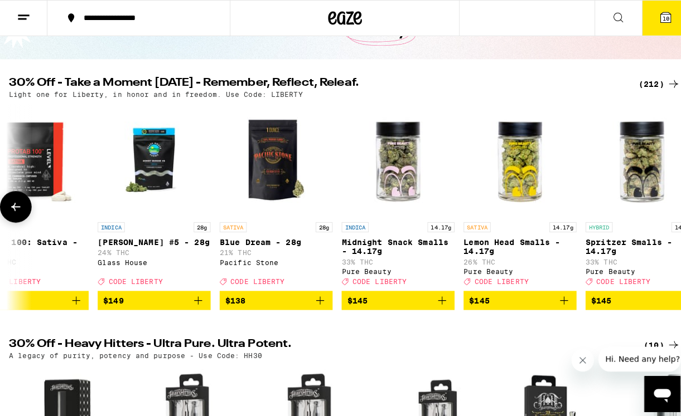
scroll to position [0, 24869]
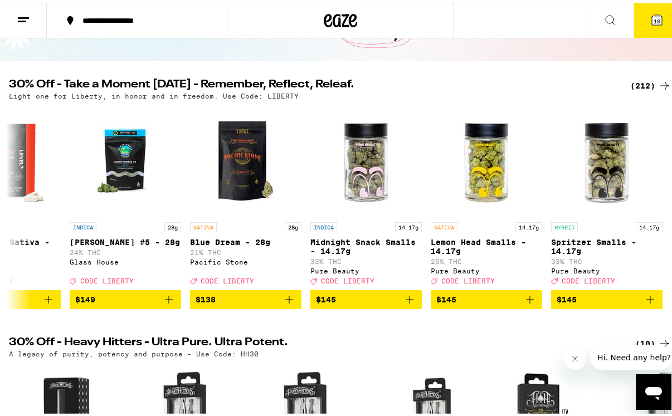
click at [650, 17] on icon at bounding box center [656, 17] width 13 height 13
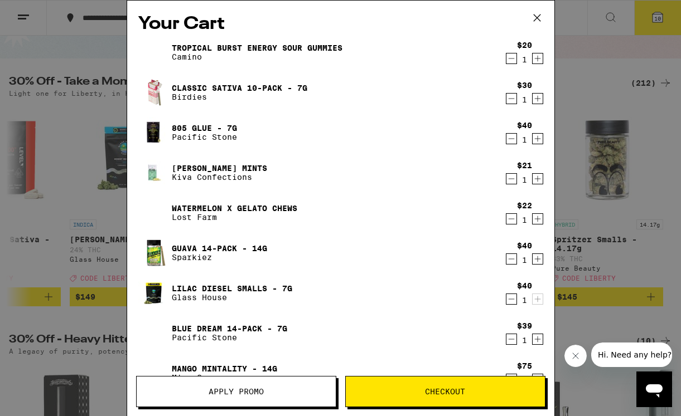
click at [506, 62] on icon "Decrement" at bounding box center [511, 58] width 10 height 13
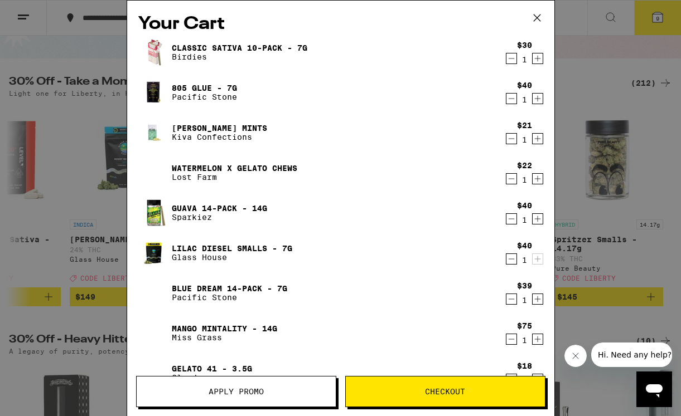
click at [506, 100] on icon "Decrement" at bounding box center [511, 98] width 10 height 13
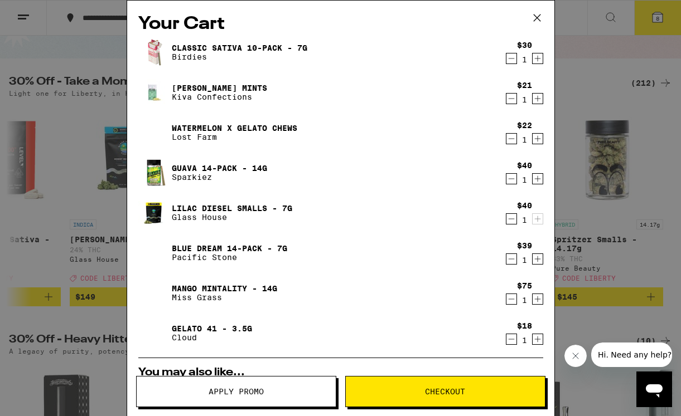
click at [198, 166] on link "Guava 14-Pack - 14g" at bounding box center [219, 168] width 95 height 9
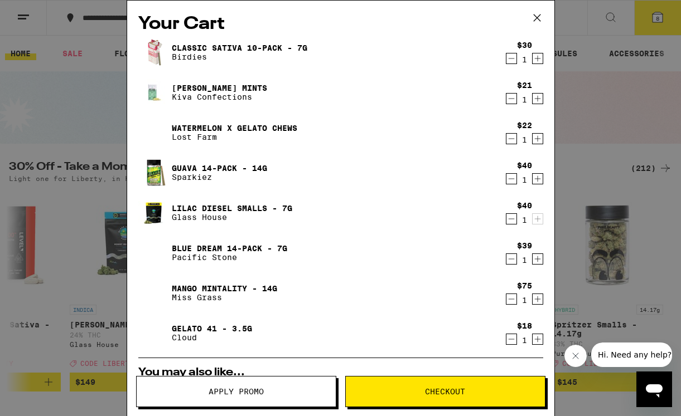
scroll to position [85, 0]
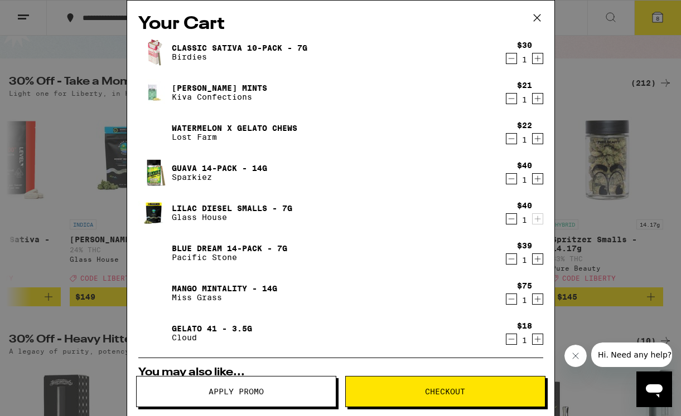
click at [215, 165] on link "Guava 14-Pack - 14g" at bounding box center [219, 168] width 95 height 9
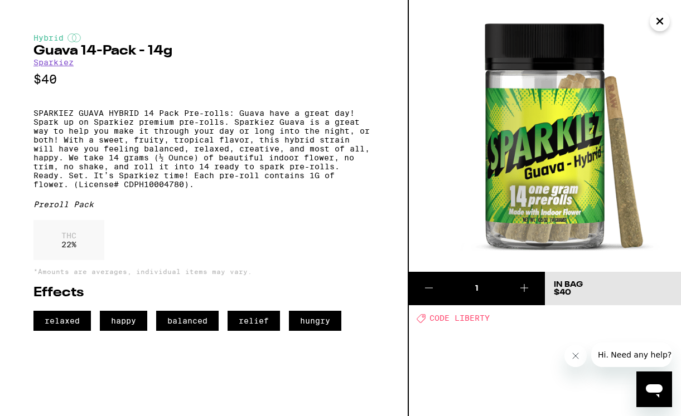
scroll to position [85, 0]
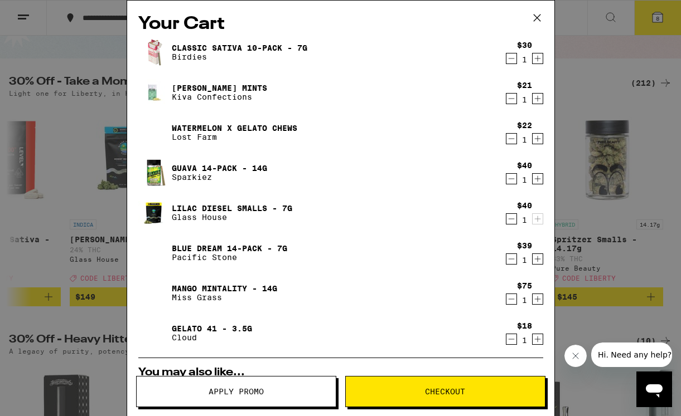
click at [268, 48] on link "Classic Sativa 10-Pack - 7g" at bounding box center [239, 47] width 135 height 9
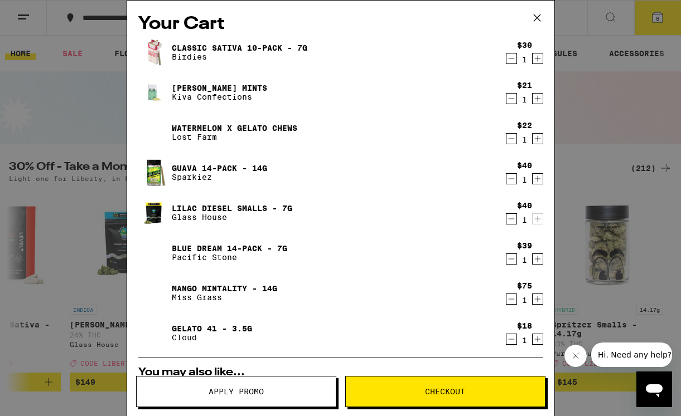
scroll to position [85, 0]
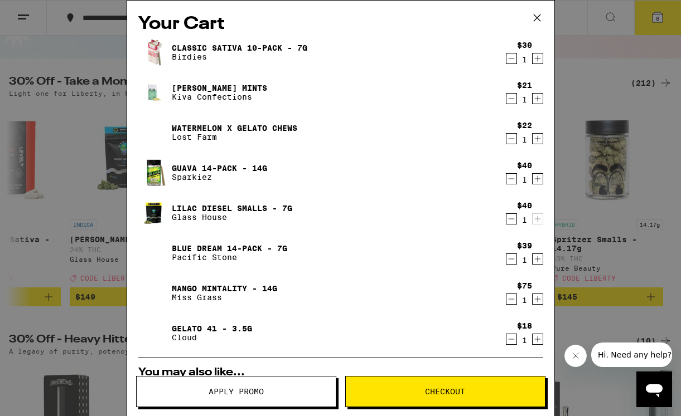
click at [506, 60] on icon "Decrement" at bounding box center [511, 58] width 10 height 13
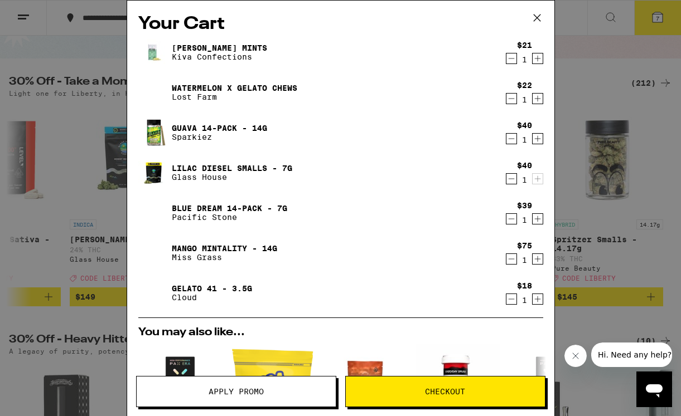
click at [506, 217] on icon "Decrement" at bounding box center [511, 218] width 10 height 13
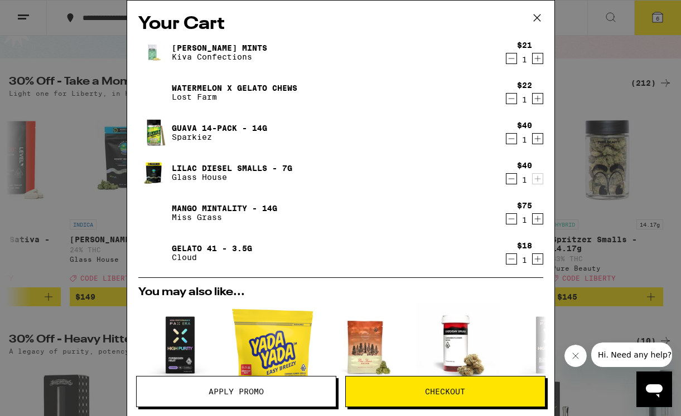
click at [506, 179] on icon "Decrement" at bounding box center [511, 178] width 10 height 13
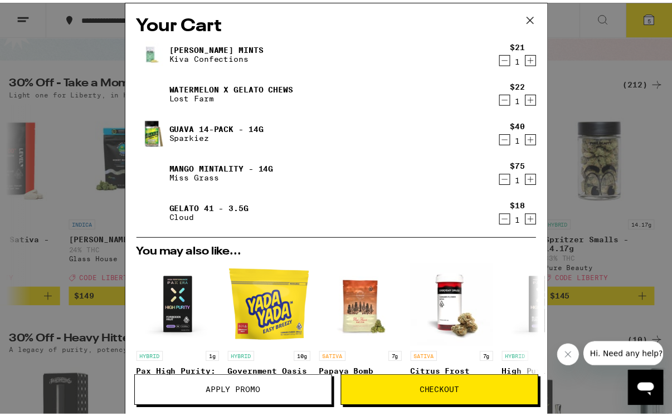
scroll to position [207, 0]
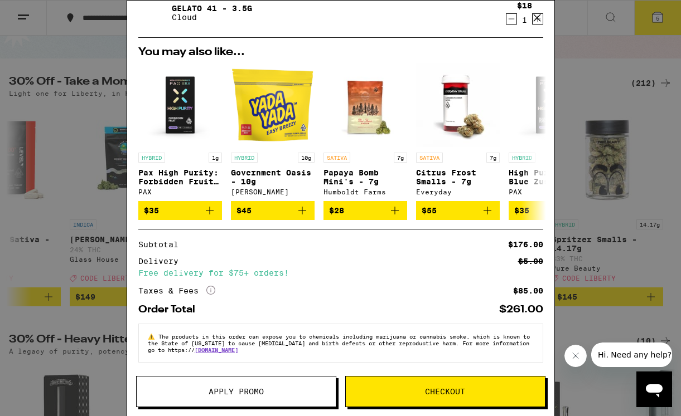
click at [252, 390] on span "Apply Promo" at bounding box center [235, 392] width 55 height 8
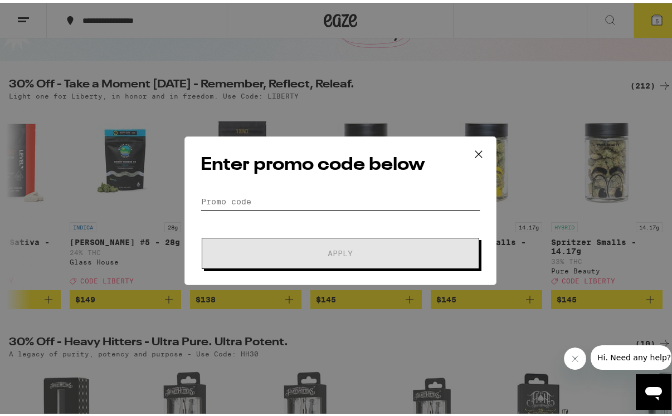
click at [292, 201] on input "Promo Code" at bounding box center [341, 199] width 280 height 17
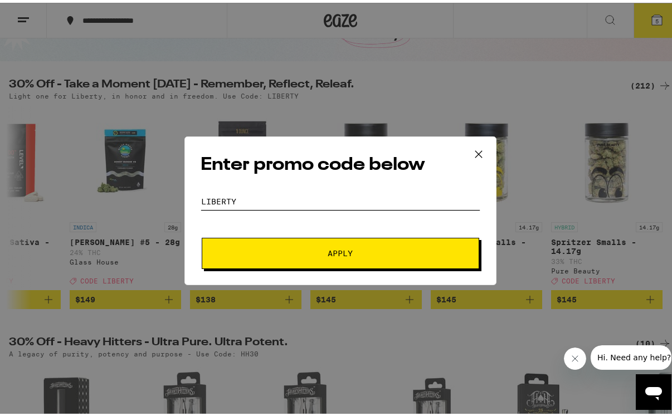
type input "liberty"
click at [325, 256] on button "Apply" at bounding box center [341, 250] width 278 height 31
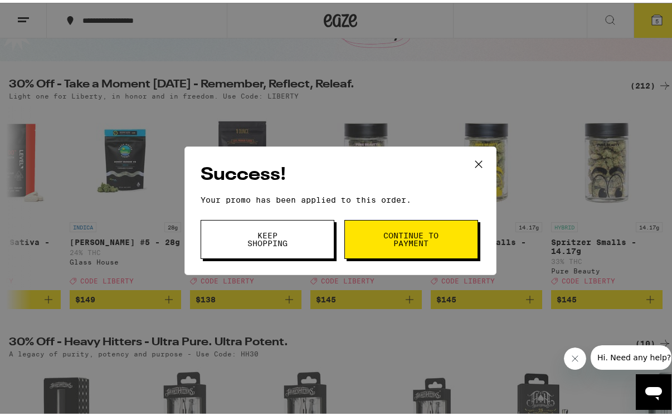
click at [412, 239] on span "Continue to payment" at bounding box center [411, 237] width 57 height 16
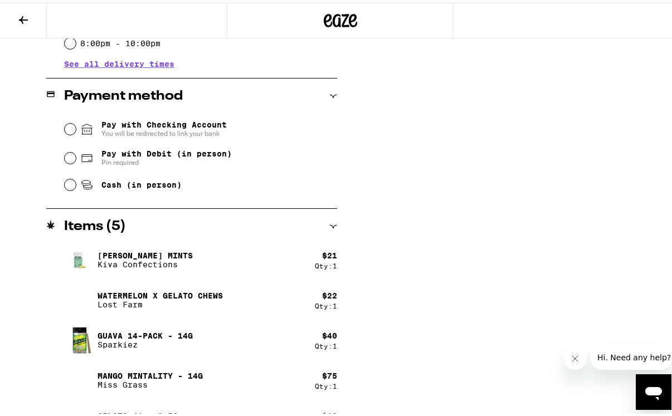
scroll to position [451, 0]
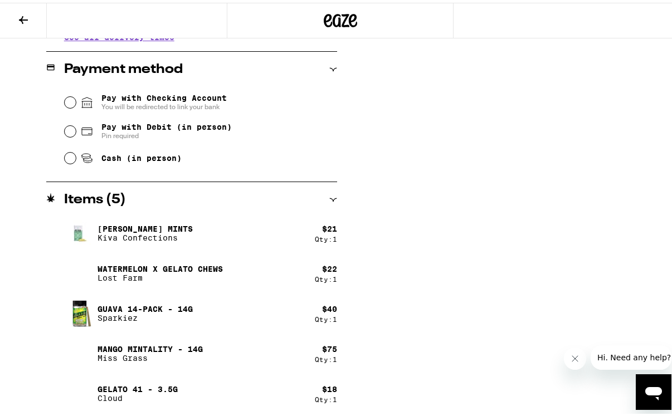
click at [326, 198] on div "Items ( 5 )" at bounding box center [191, 197] width 291 height 13
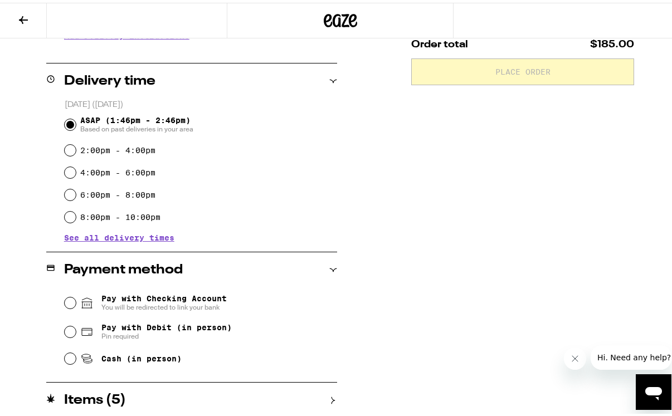
scroll to position [251, 0]
click at [26, 16] on icon at bounding box center [23, 17] width 9 height 8
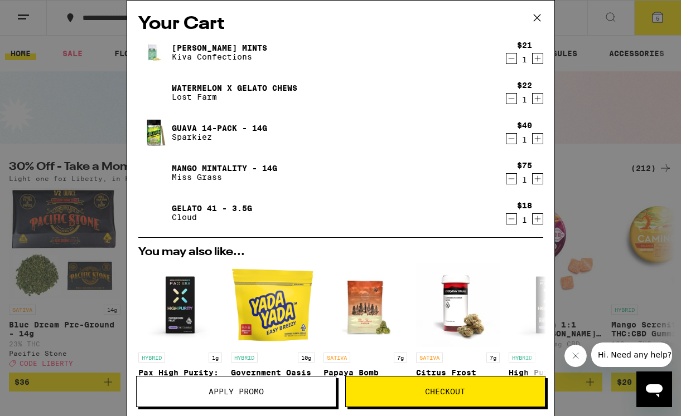
click at [506, 59] on icon "Decrement" at bounding box center [511, 58] width 10 height 13
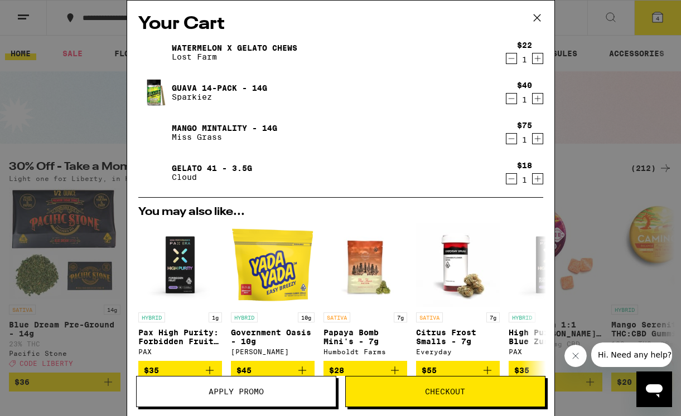
click at [506, 181] on icon "Decrement" at bounding box center [511, 178] width 10 height 13
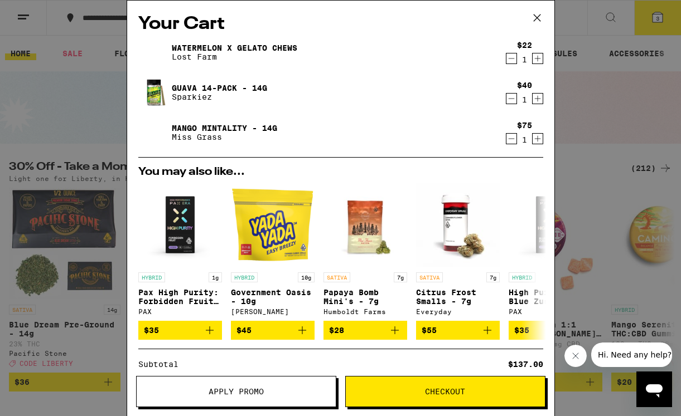
click at [443, 397] on button "Checkout" at bounding box center [445, 391] width 200 height 31
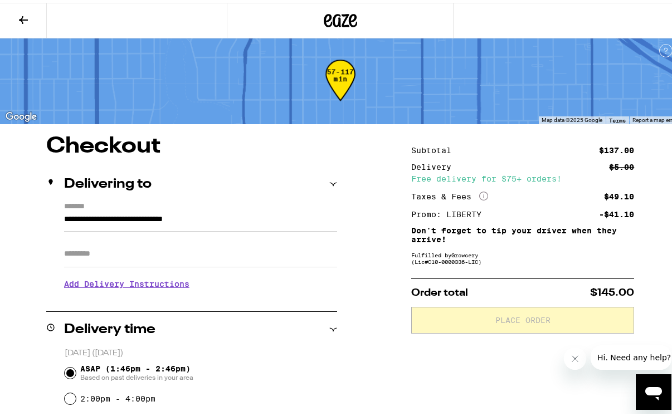
scroll to position [1, 0]
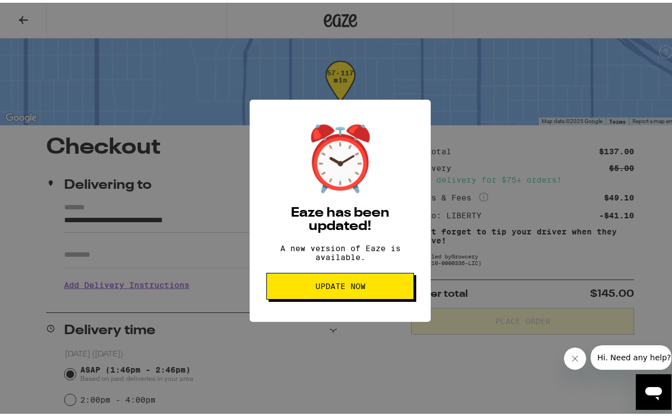
click at [360, 288] on span "Update Now" at bounding box center [340, 284] width 50 height 8
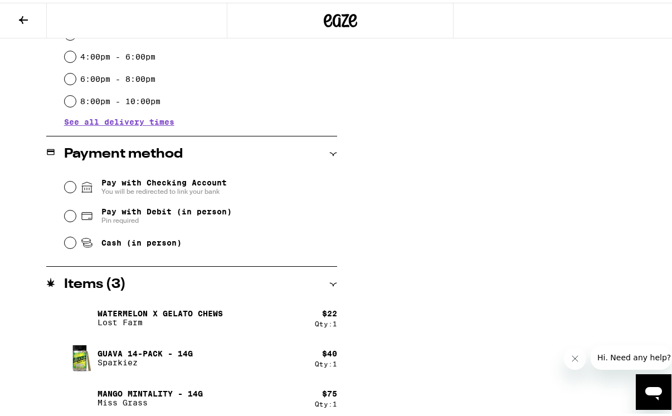
scroll to position [371, 0]
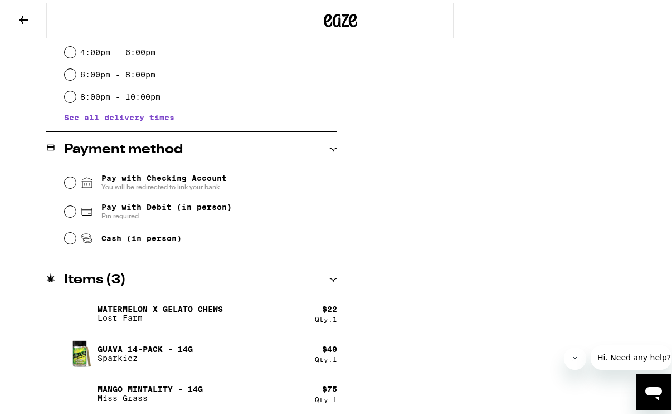
click at [153, 380] on div "Mango Mintality - 14g Miss [PERSON_NAME]" at bounding box center [189, 391] width 251 height 31
click at [153, 387] on p "Mango Mintality - 14g" at bounding box center [150, 386] width 105 height 9
click at [83, 391] on img at bounding box center [79, 391] width 31 height 31
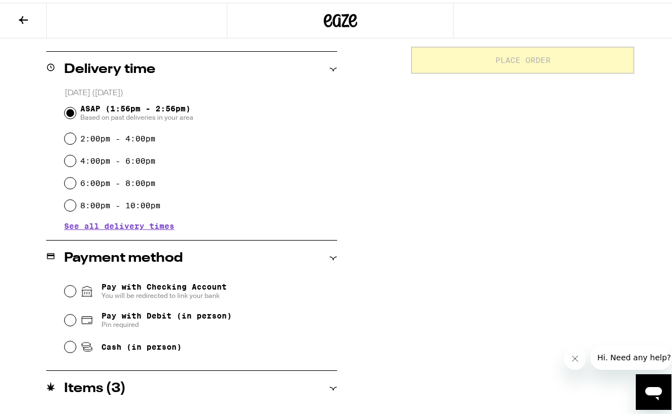
scroll to position [327, 0]
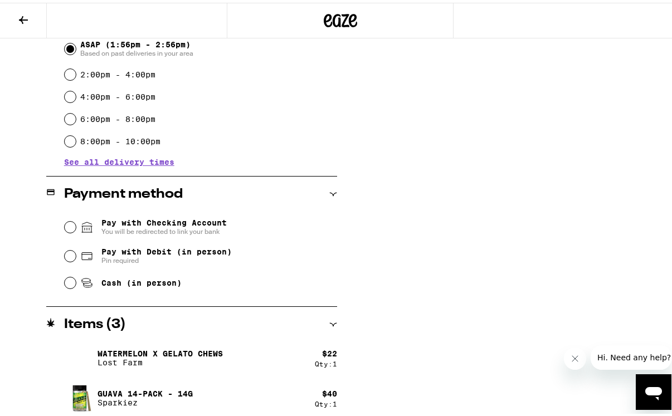
click at [168, 250] on span "Pay with Debit (in person)" at bounding box center [166, 249] width 130 height 9
click at [76, 250] on input "Pay with Debit (in person) Pin required" at bounding box center [70, 253] width 11 height 11
radio input "true"
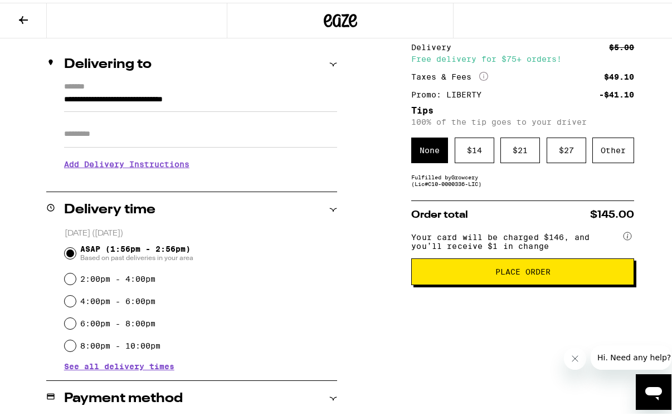
scroll to position [121, 0]
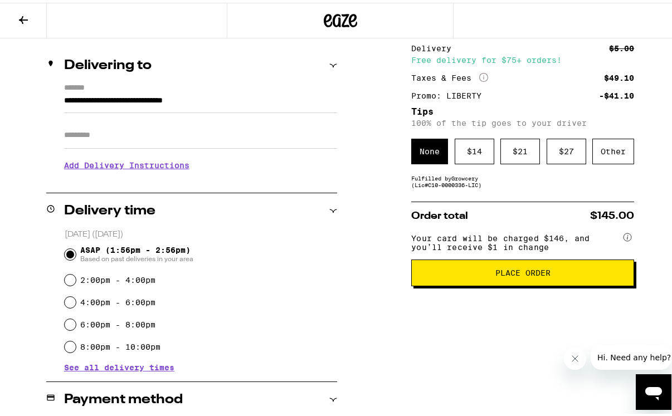
click at [448, 299] on div "Subtotal $137.00 Delivery $5.00 Free delivery for $75+ orders! Taxes & Fees Mor…" at bounding box center [522, 340] width 223 height 653
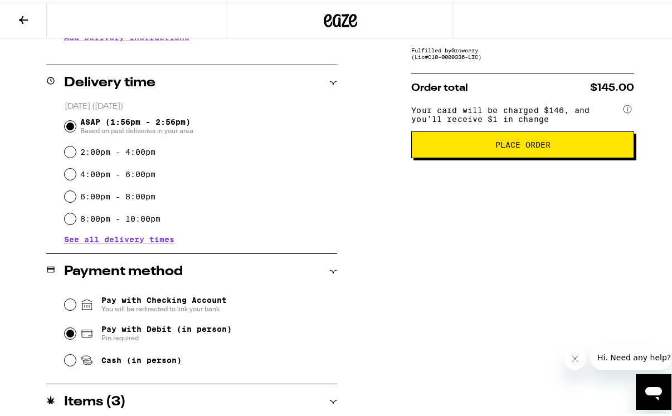
scroll to position [228, 0]
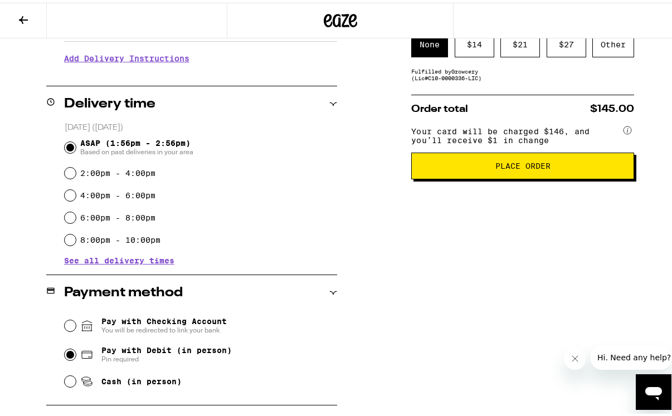
click at [496, 167] on span "Place Order" at bounding box center [523, 163] width 55 height 8
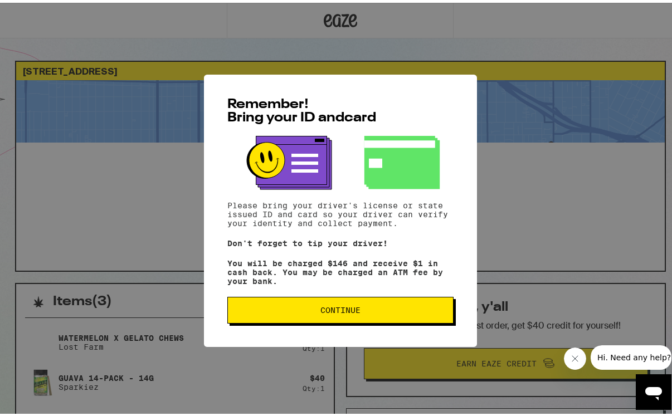
click at [320, 312] on span "Continue" at bounding box center [340, 308] width 40 height 8
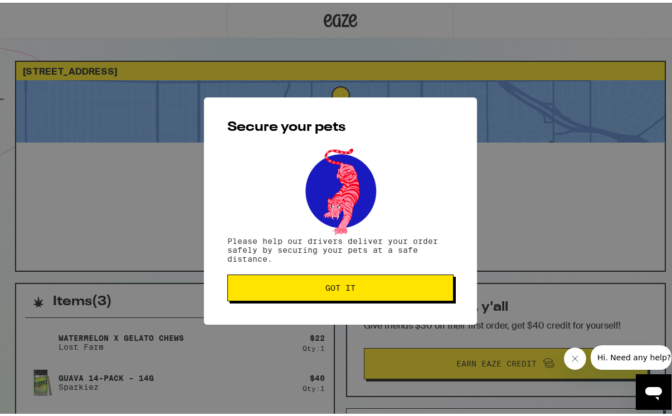
click at [329, 279] on button "Got it" at bounding box center [340, 285] width 226 height 27
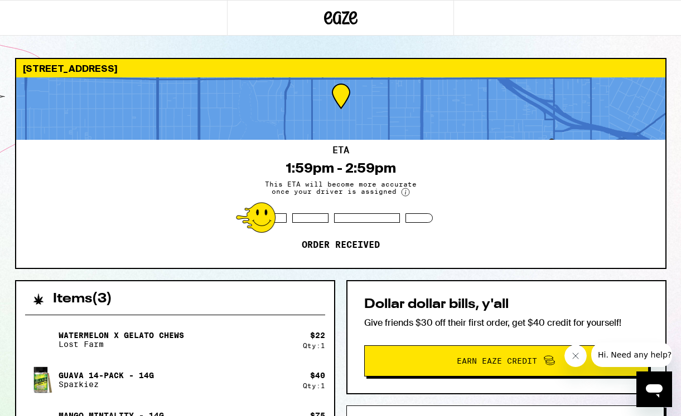
click at [579, 30] on div at bounding box center [340, 18] width 681 height 36
